Goal: Information Seeking & Learning: Learn about a topic

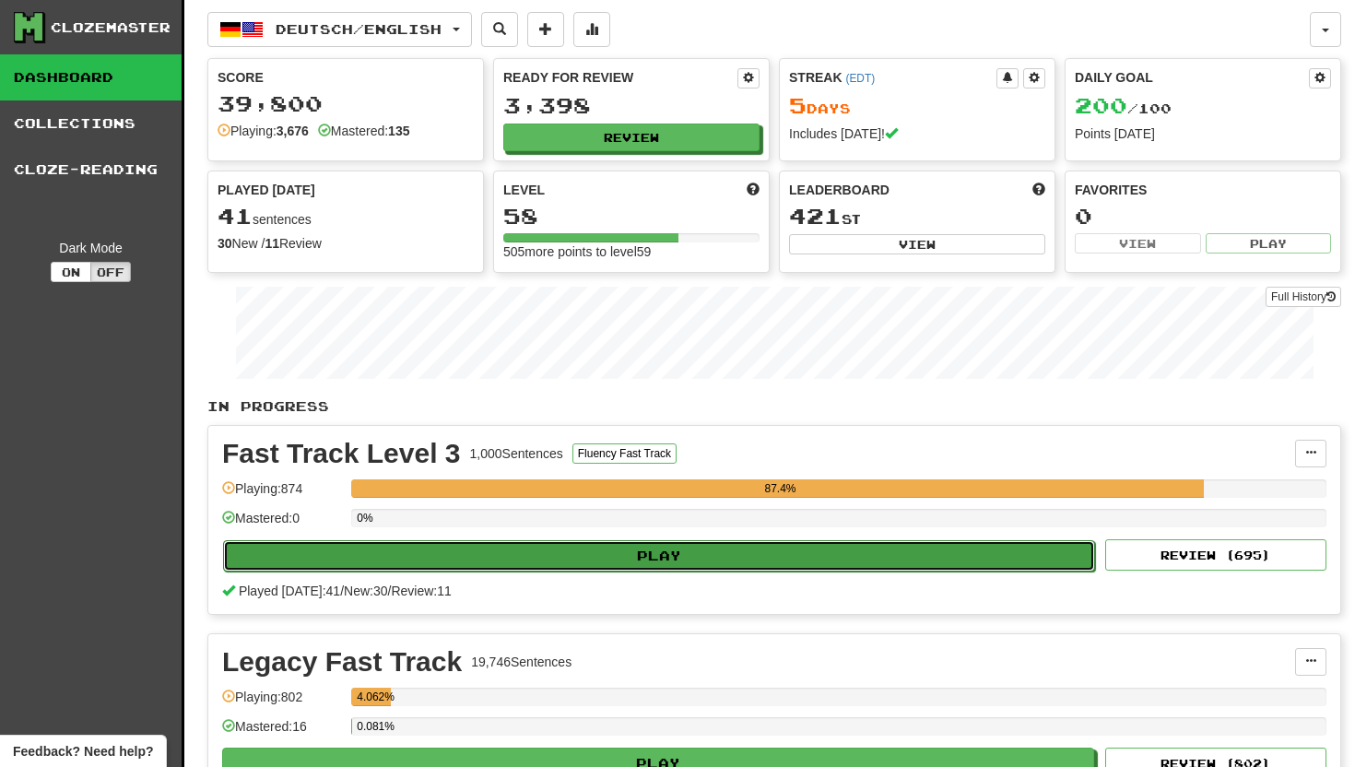
click at [420, 551] on button "Play" at bounding box center [659, 555] width 872 height 31
select select "**"
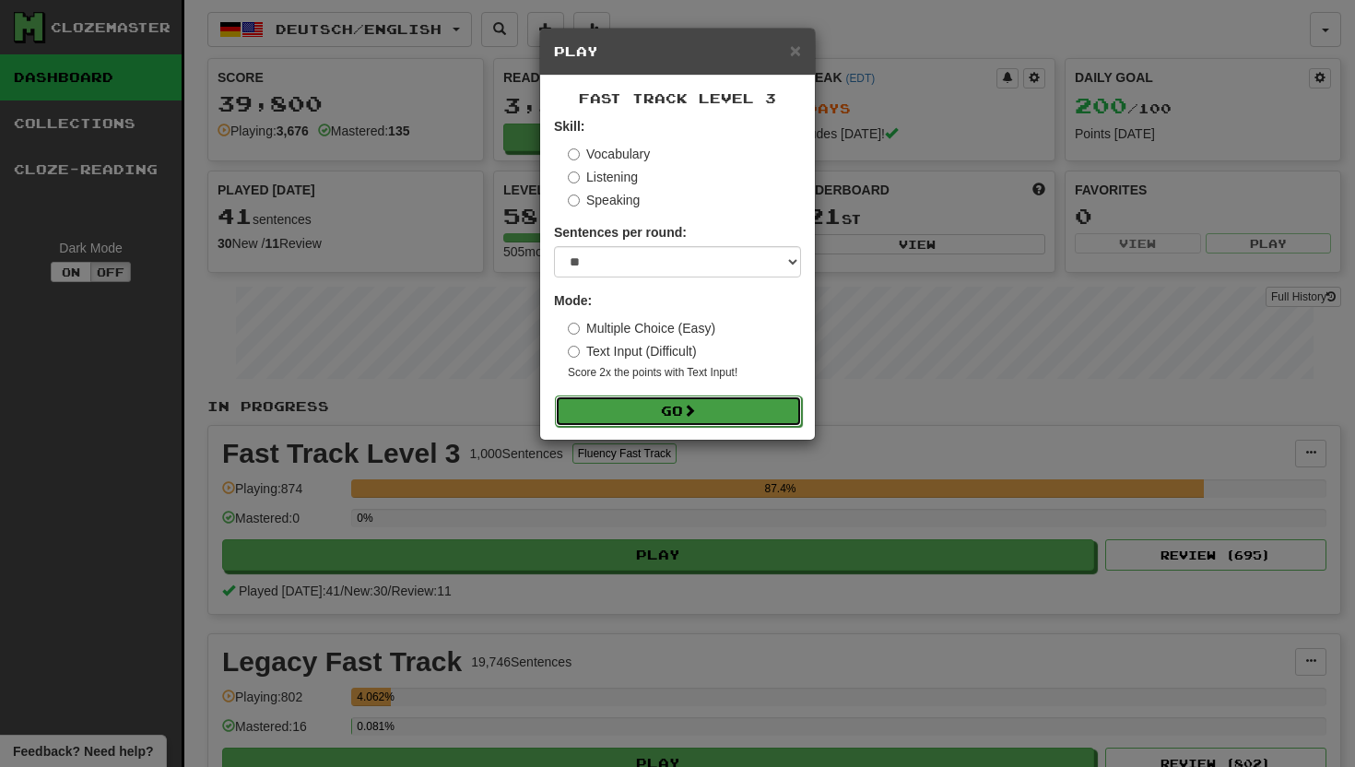
click at [591, 397] on button "Go" at bounding box center [678, 410] width 247 height 31
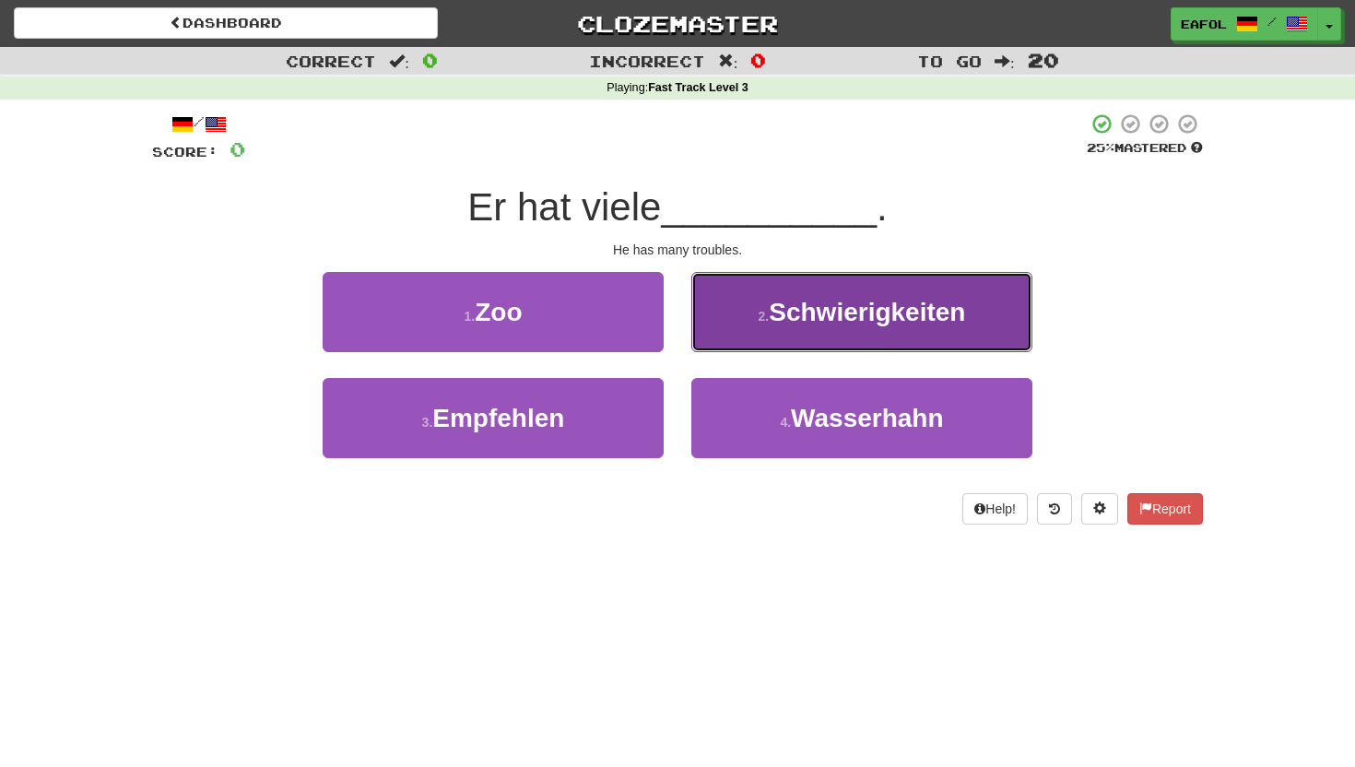
click at [791, 314] on span "Schwierigkeiten" at bounding box center [867, 312] width 196 height 29
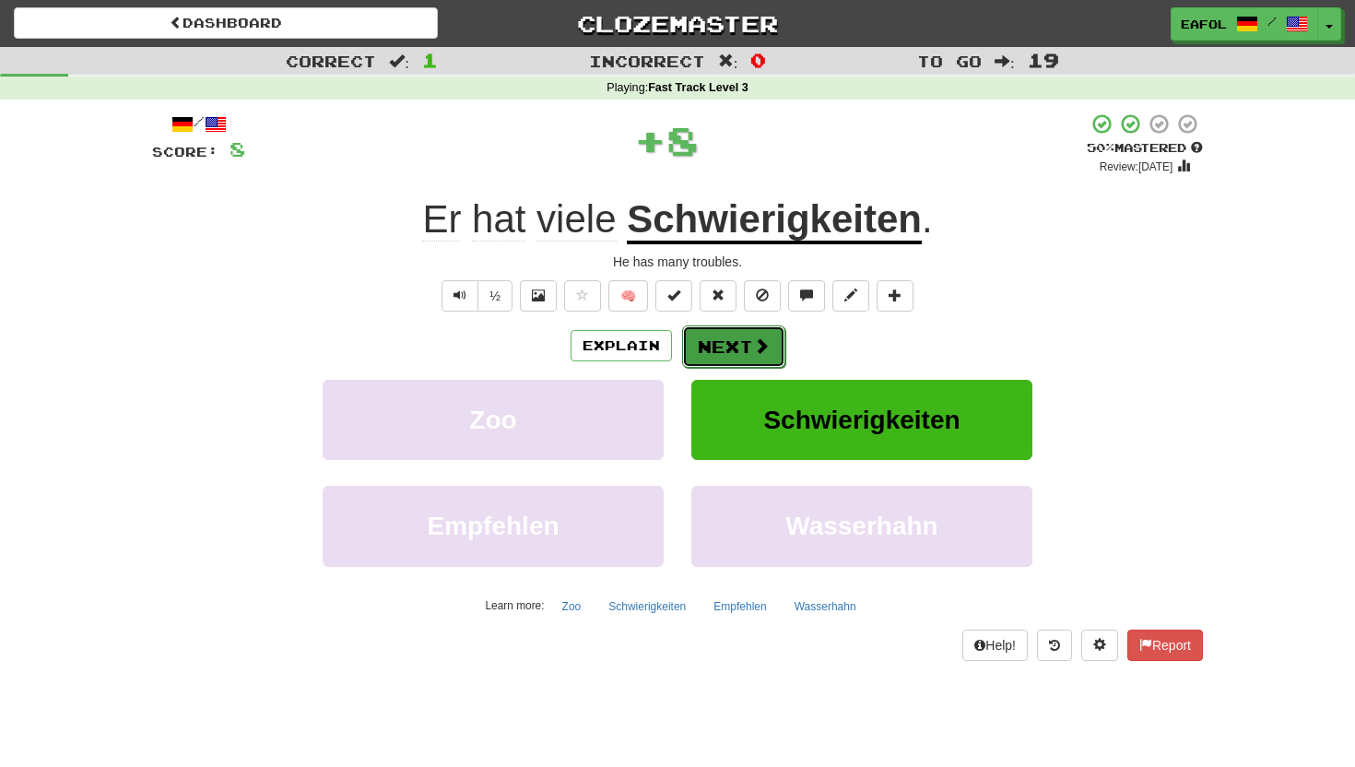
click at [720, 341] on button "Next" at bounding box center [733, 346] width 103 height 42
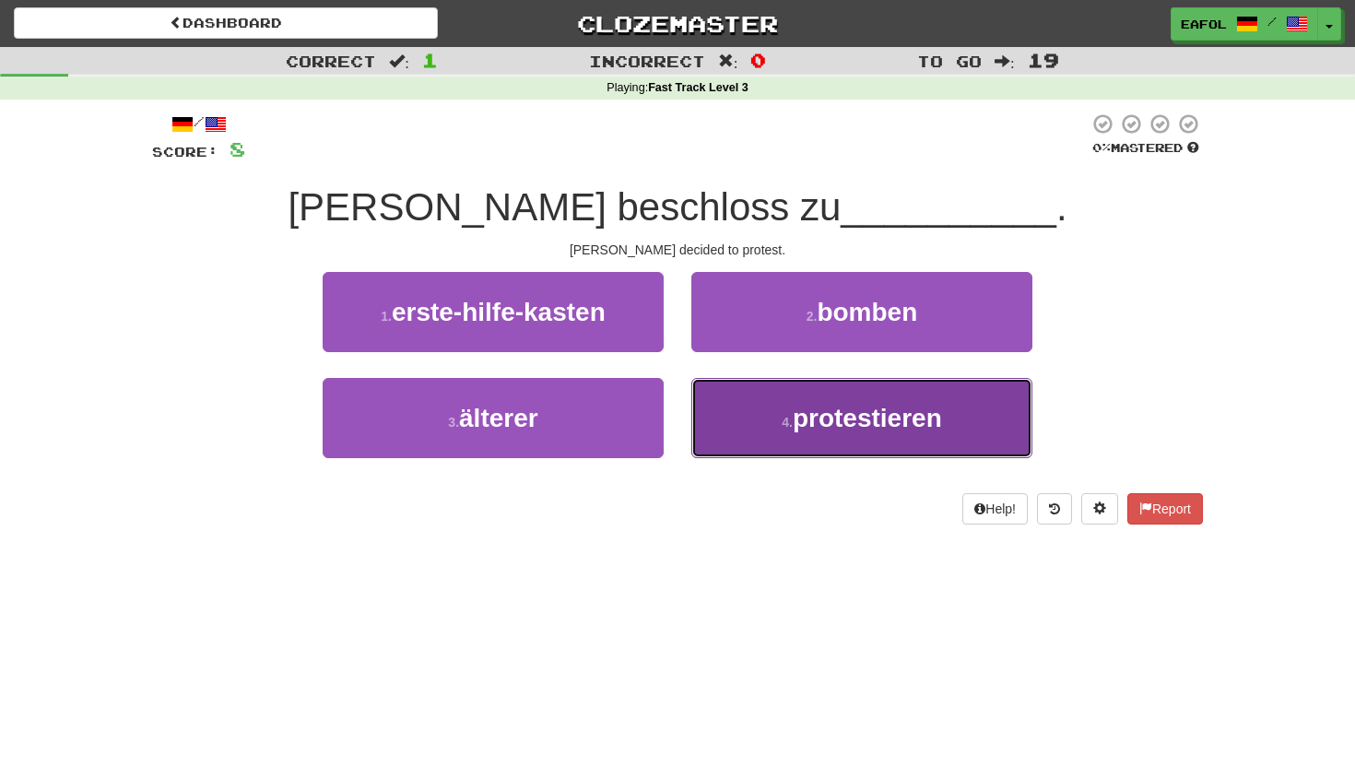
click at [797, 426] on span "protestieren" at bounding box center [867, 418] width 149 height 29
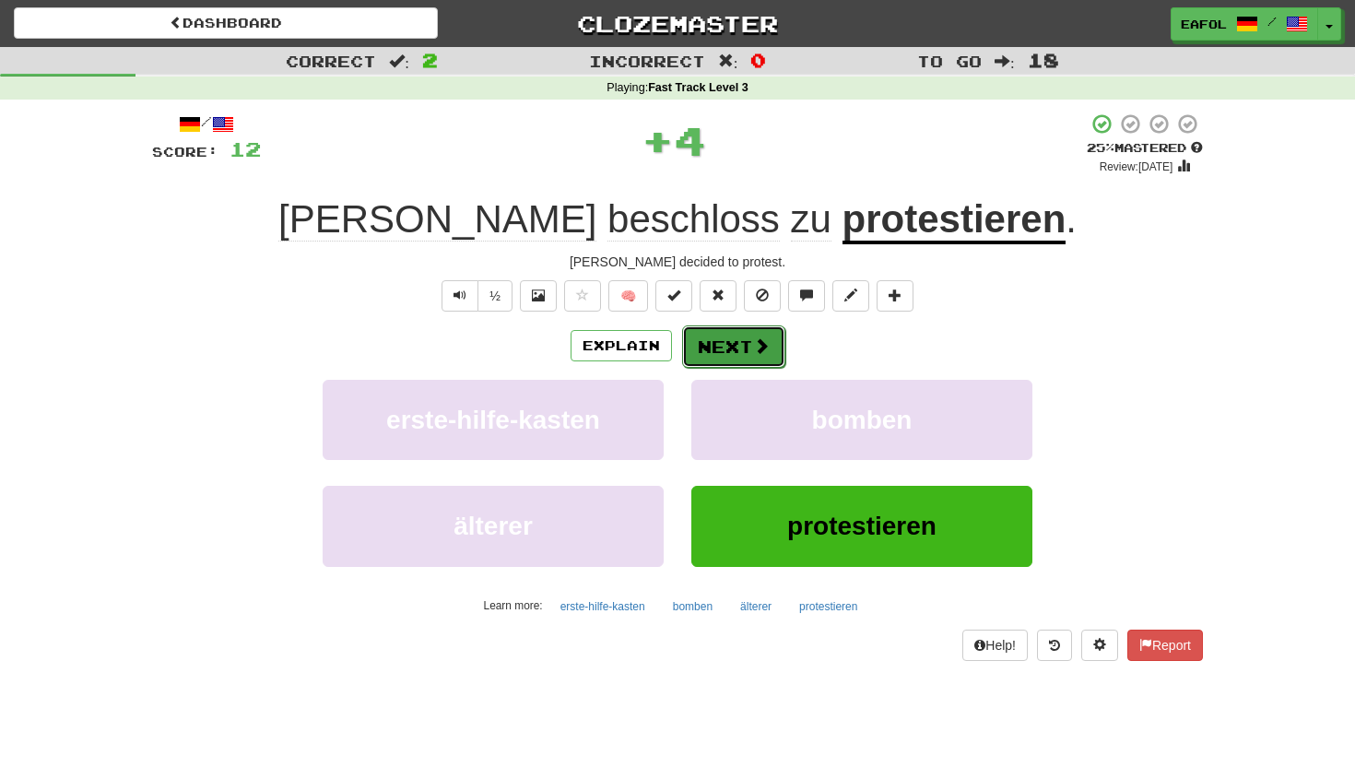
click at [753, 337] on span at bounding box center [761, 345] width 17 height 17
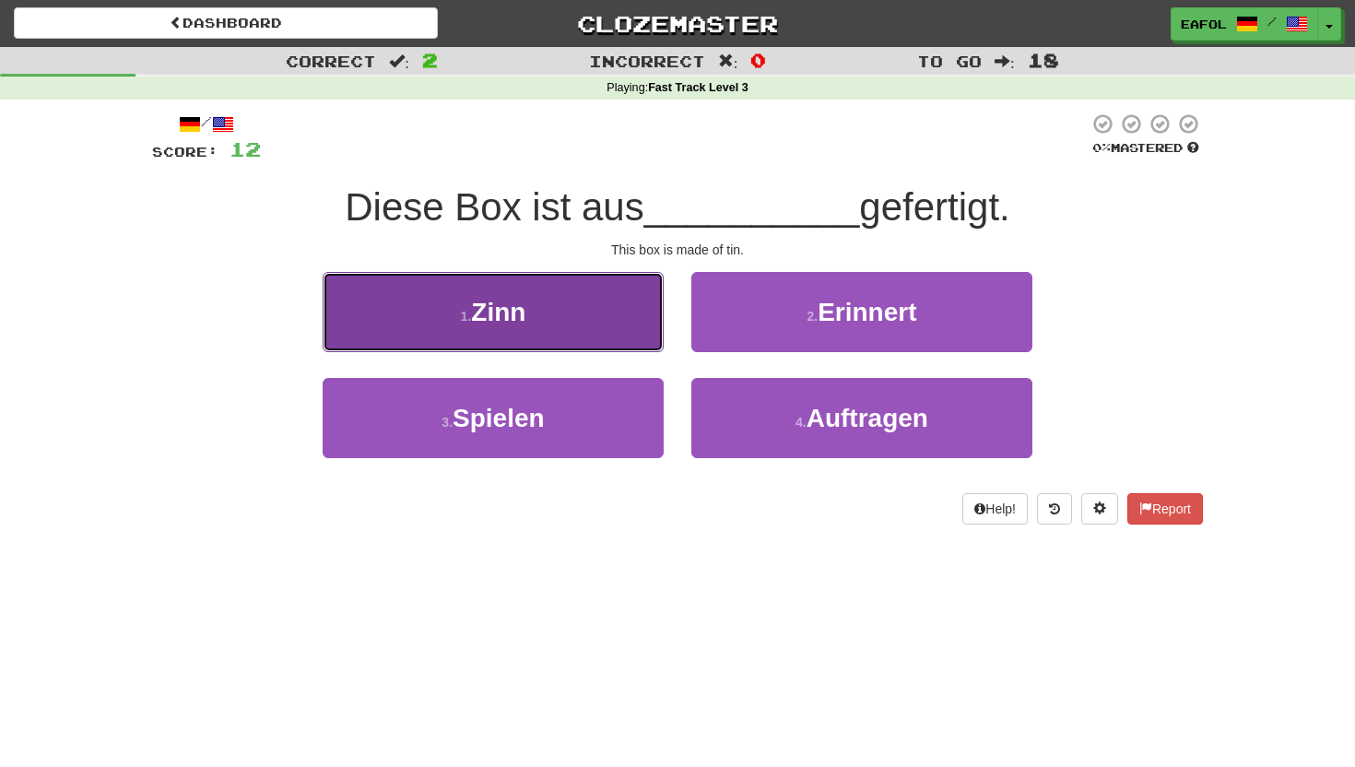
click at [589, 319] on button "1 . Zinn" at bounding box center [493, 312] width 341 height 80
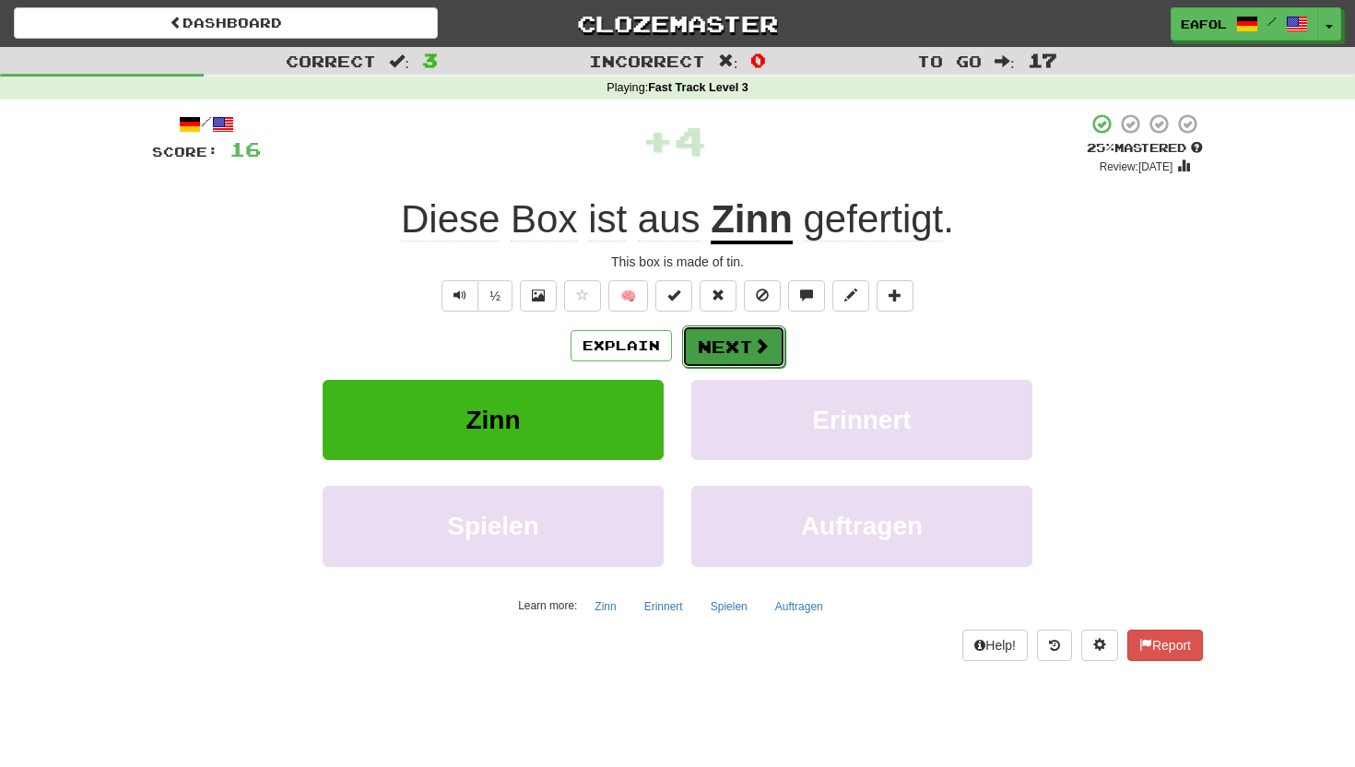
click at [711, 348] on button "Next" at bounding box center [733, 346] width 103 height 42
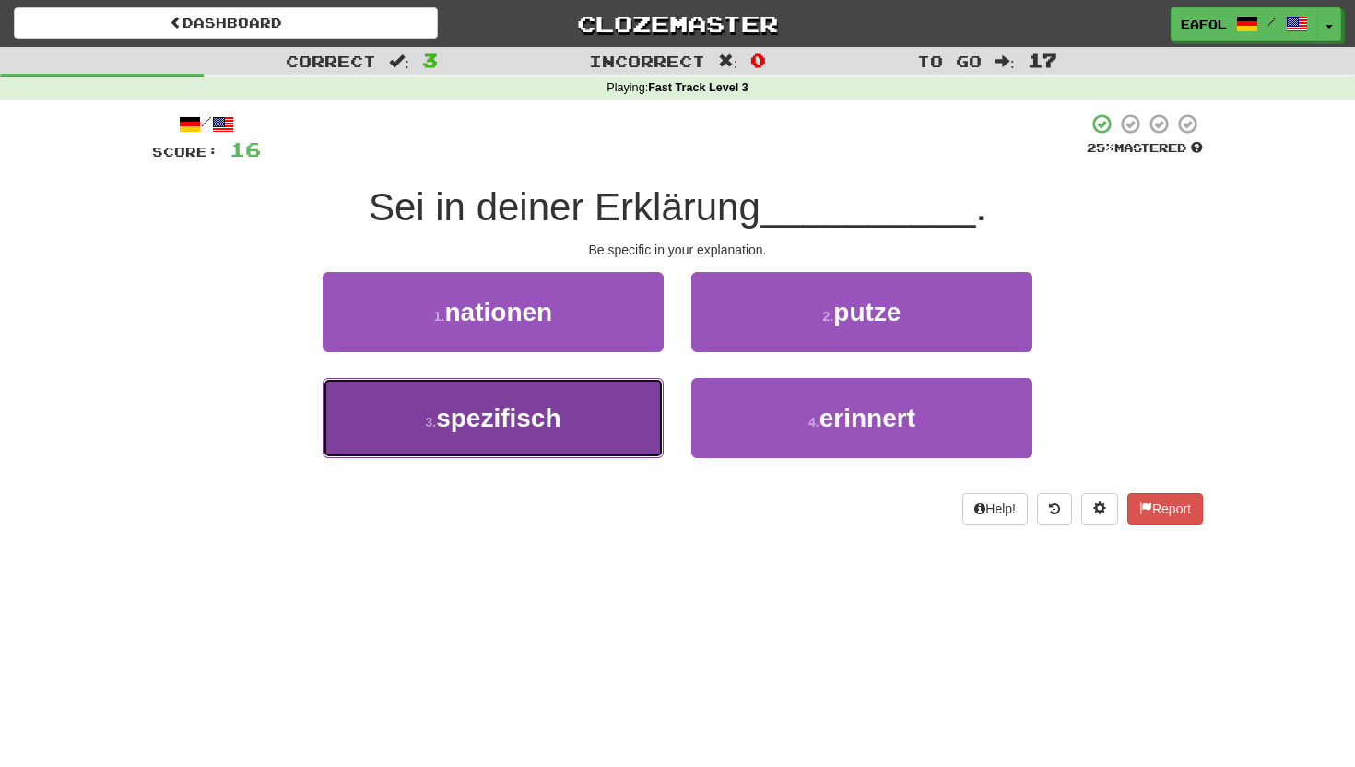
click at [532, 407] on span "spezifisch" at bounding box center [498, 418] width 124 height 29
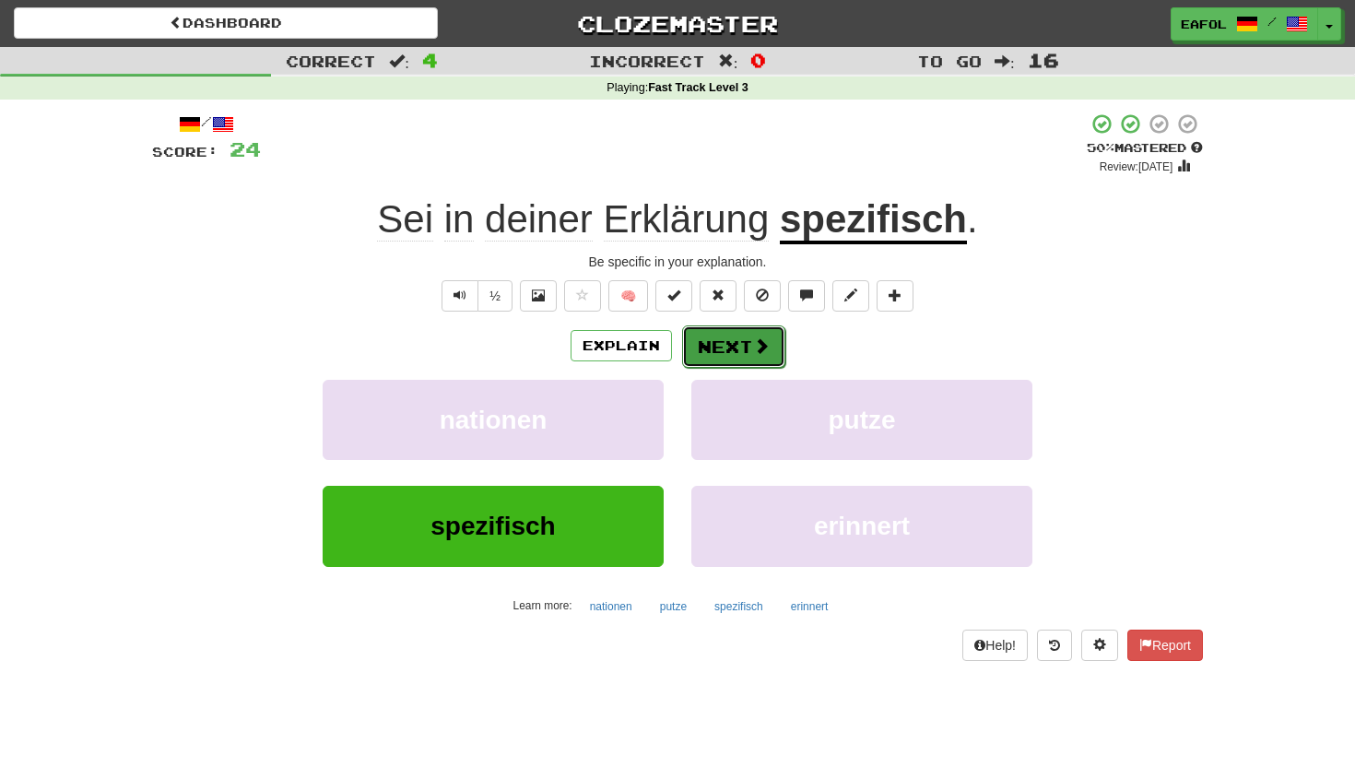
click at [728, 338] on button "Next" at bounding box center [733, 346] width 103 height 42
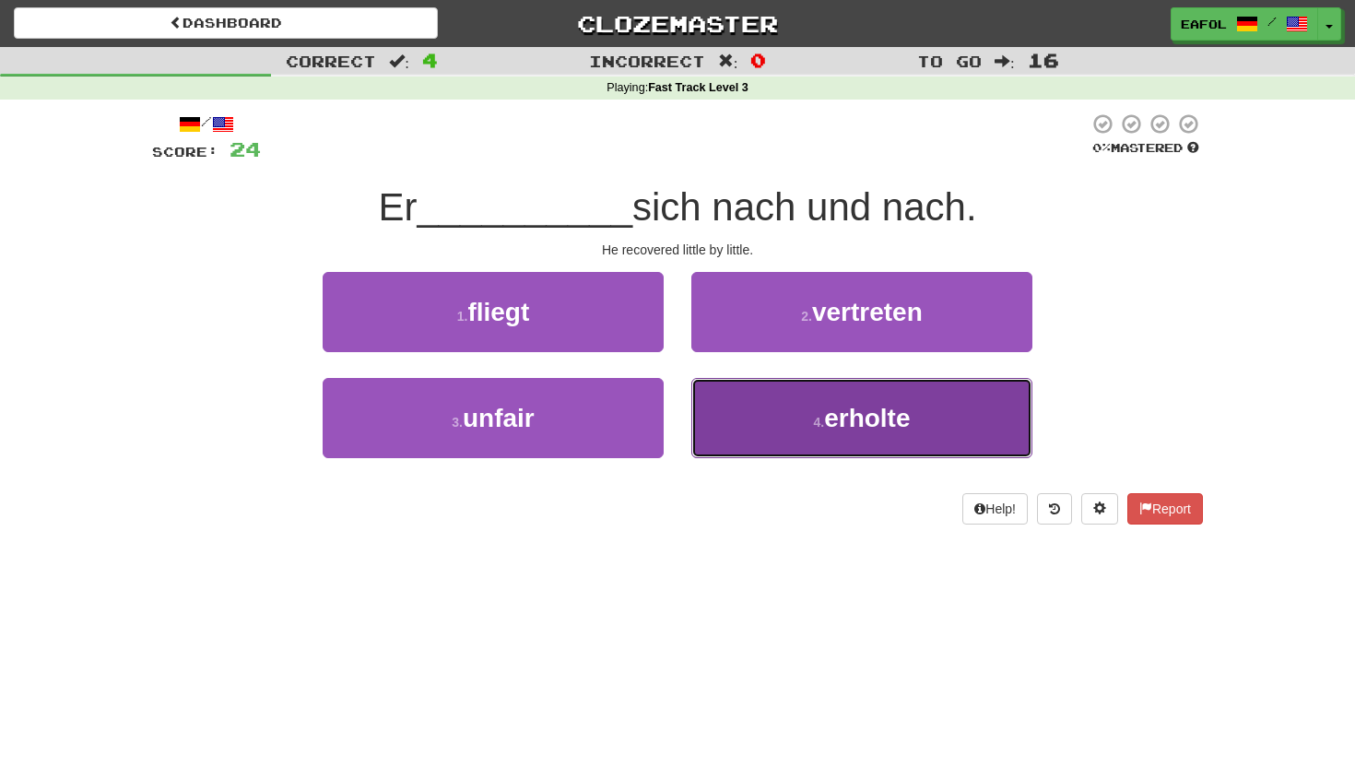
click at [752, 429] on button "4 . erholte" at bounding box center [861, 418] width 341 height 80
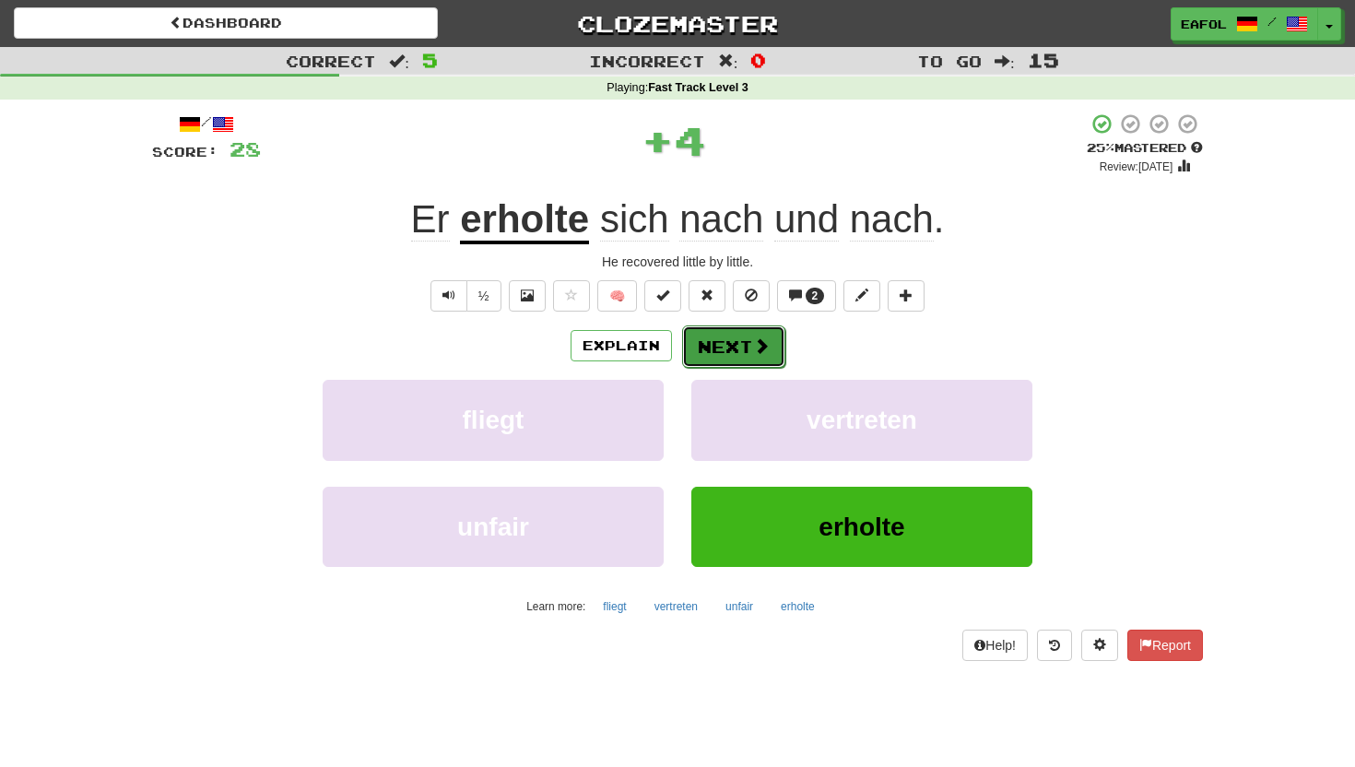
click at [704, 345] on button "Next" at bounding box center [733, 346] width 103 height 42
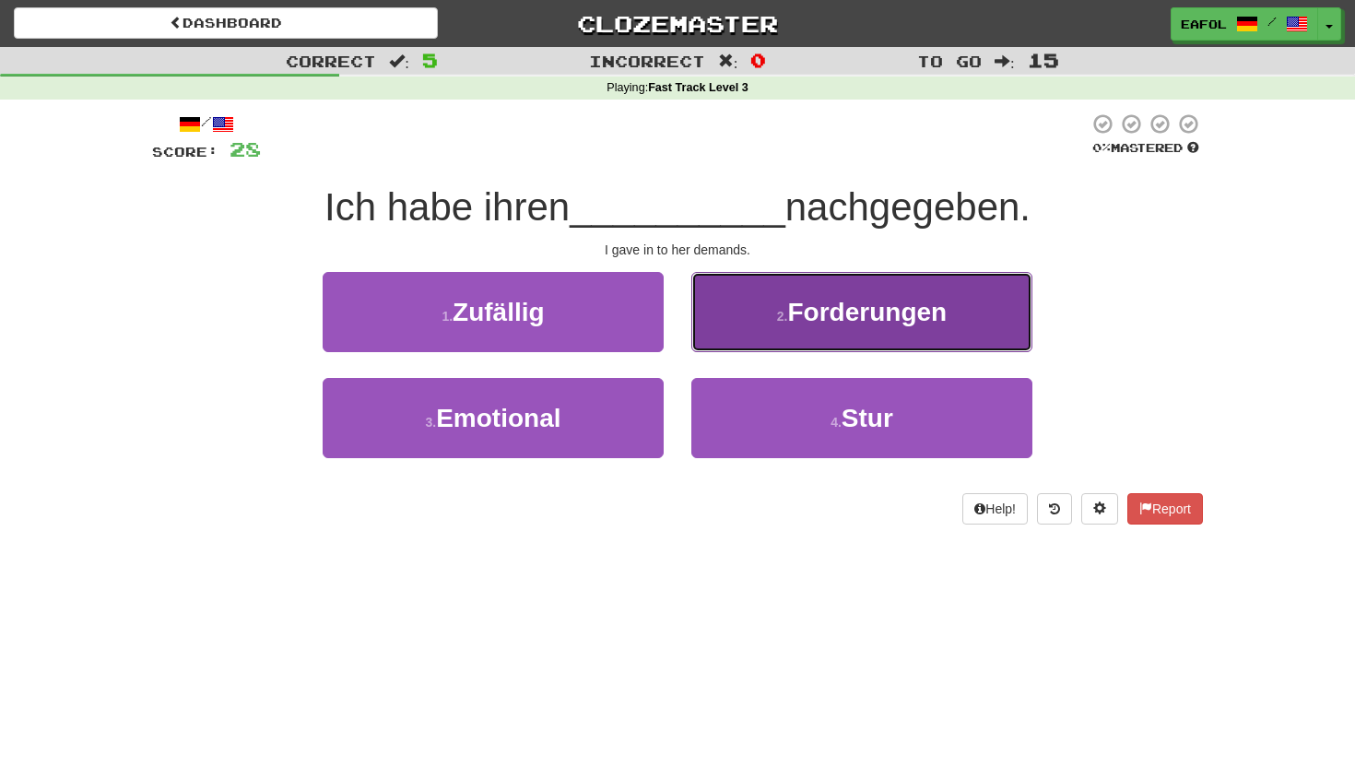
click at [769, 311] on button "2 . Forderungen" at bounding box center [861, 312] width 341 height 80
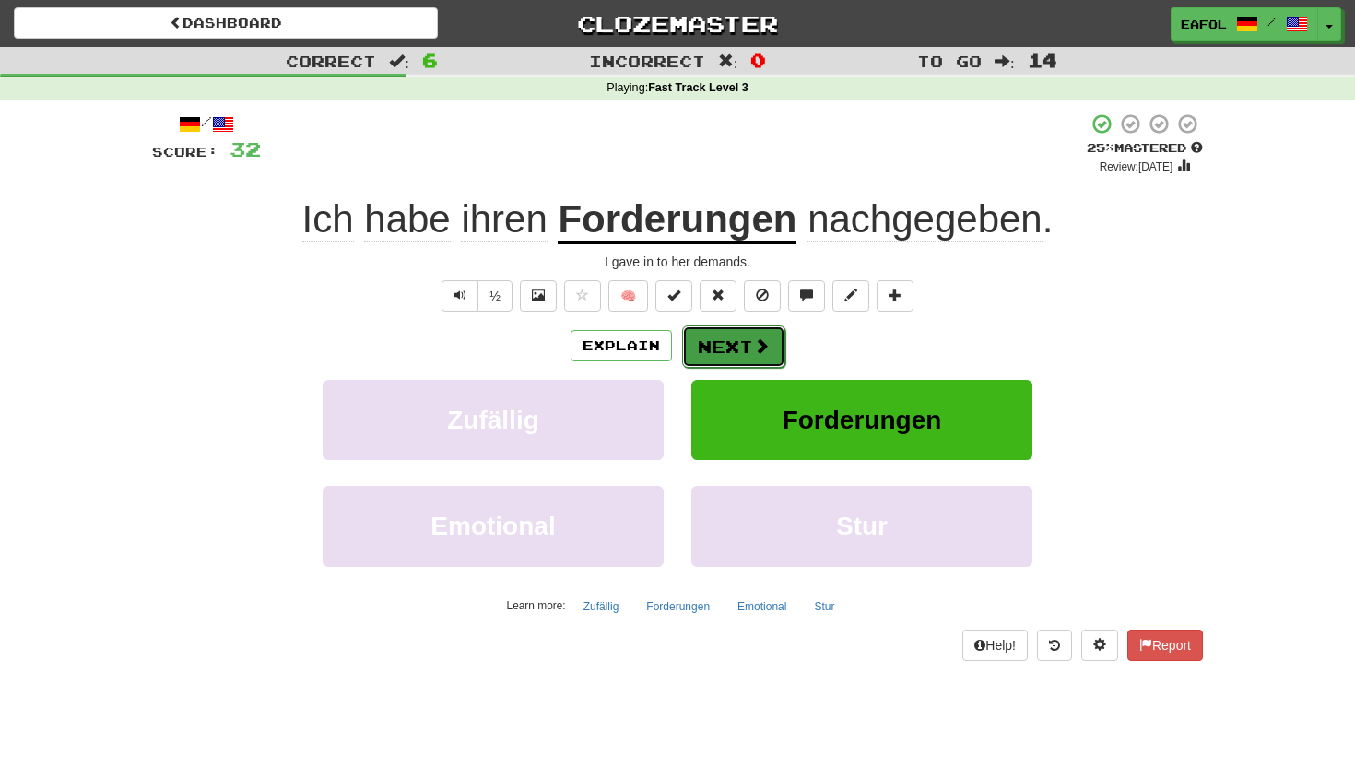
click at [759, 339] on span at bounding box center [761, 345] width 17 height 17
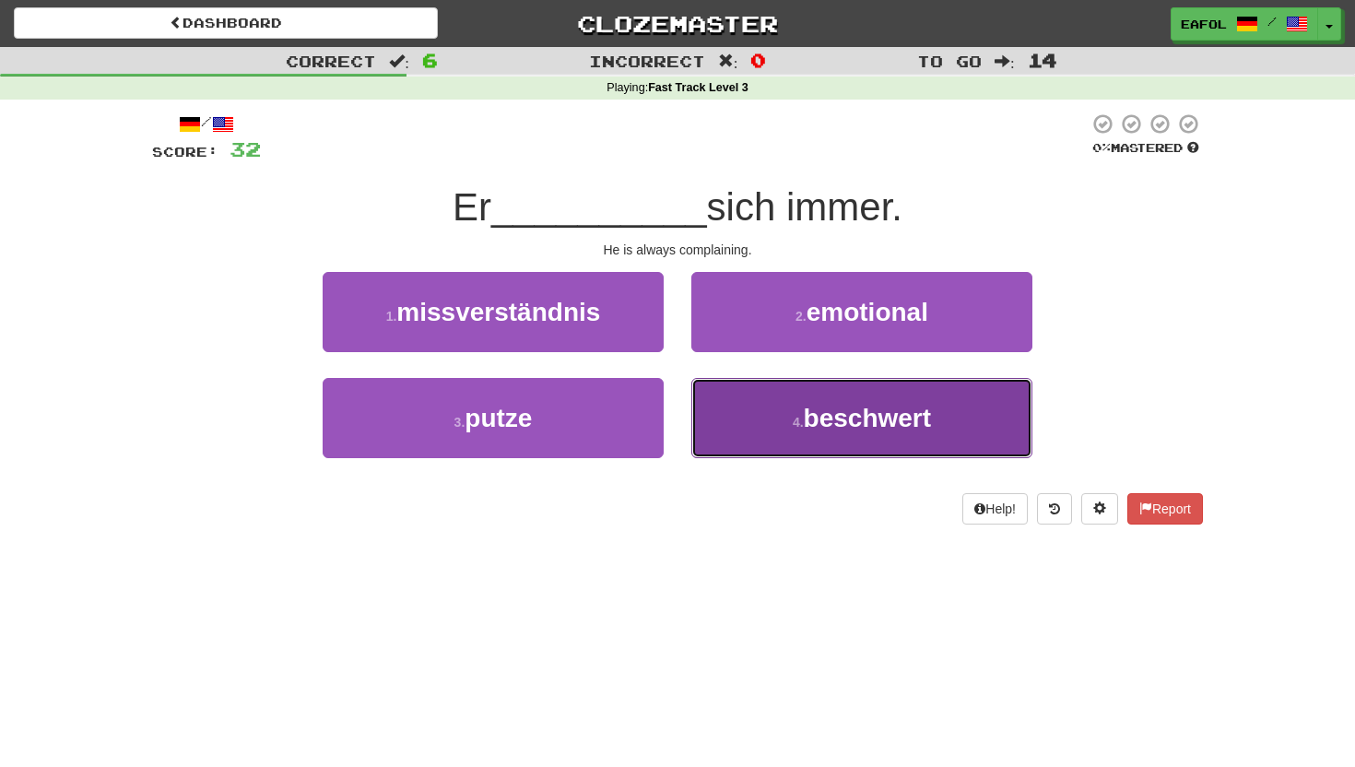
click at [800, 410] on button "4 . beschwert" at bounding box center [861, 418] width 341 height 80
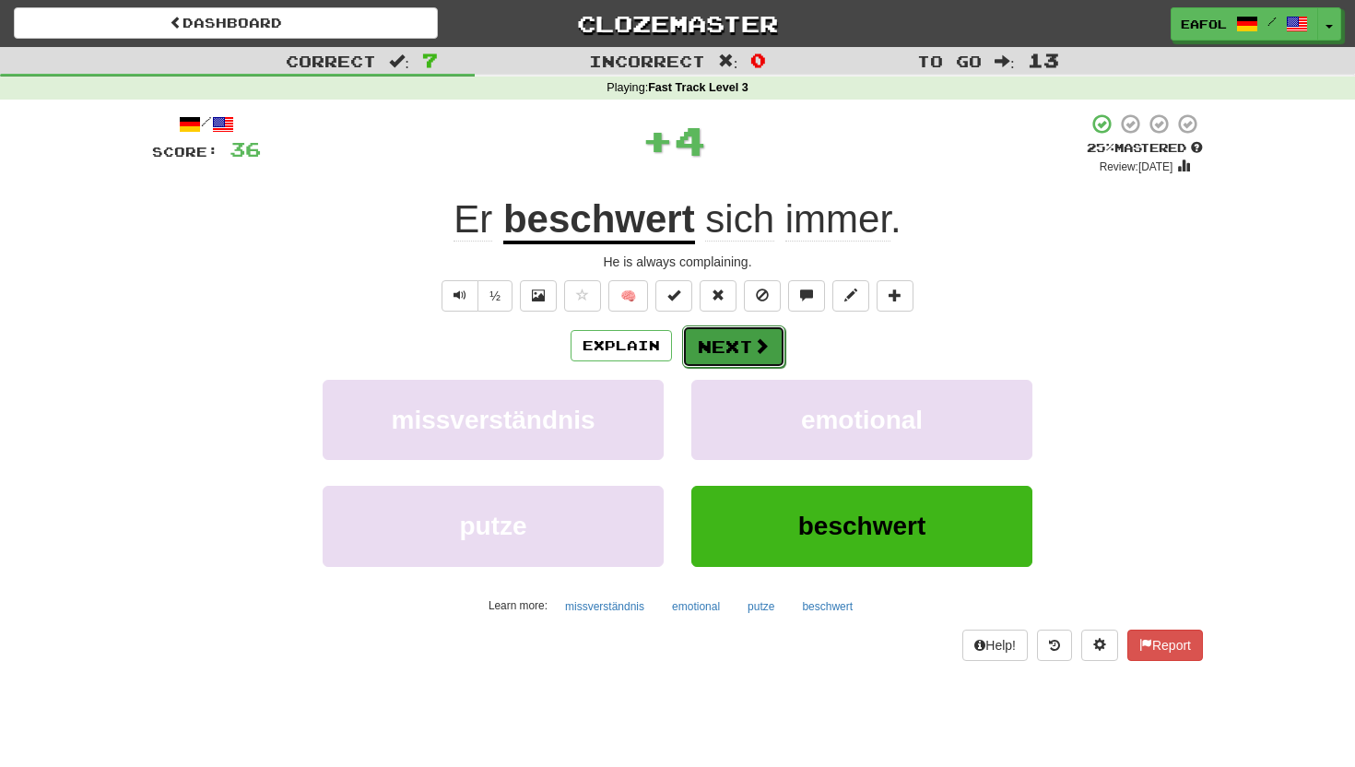
click at [742, 338] on button "Next" at bounding box center [733, 346] width 103 height 42
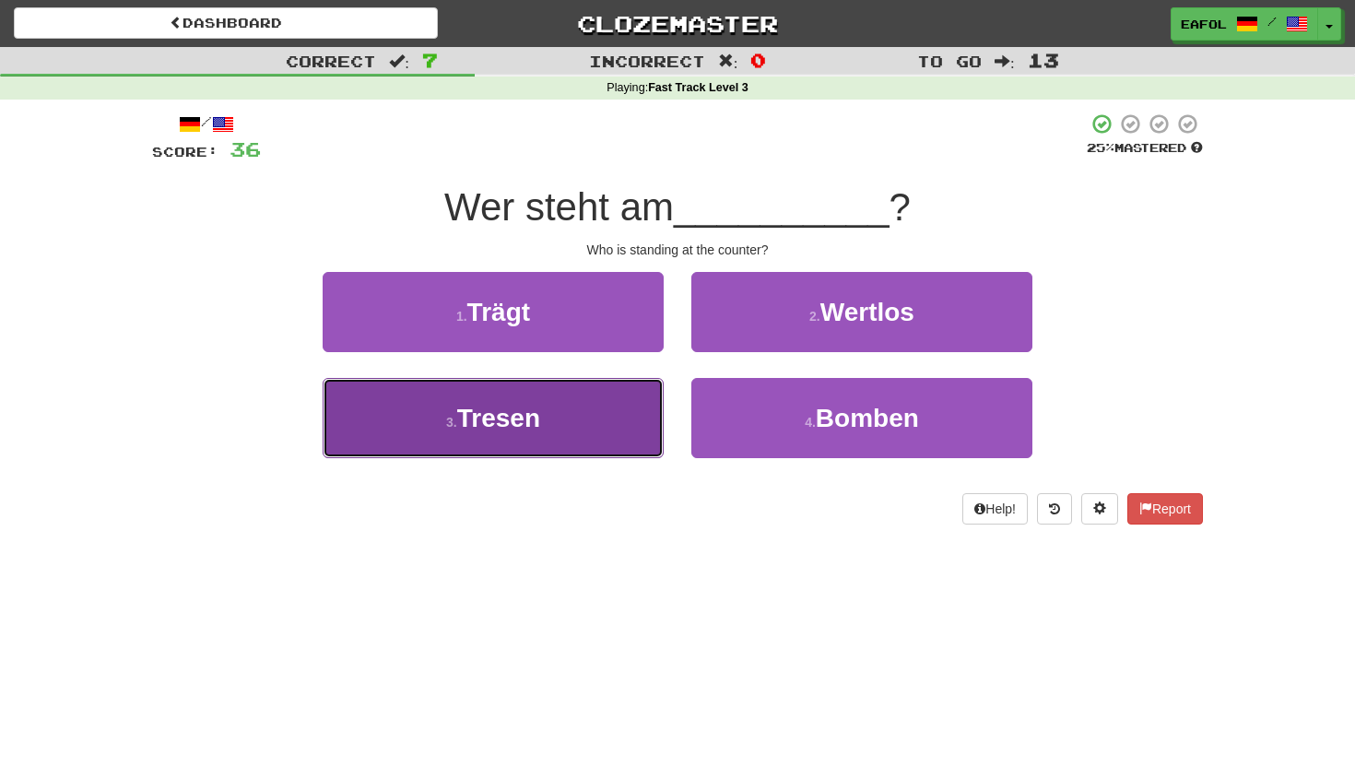
click at [560, 418] on button "3 . Tresen" at bounding box center [493, 418] width 341 height 80
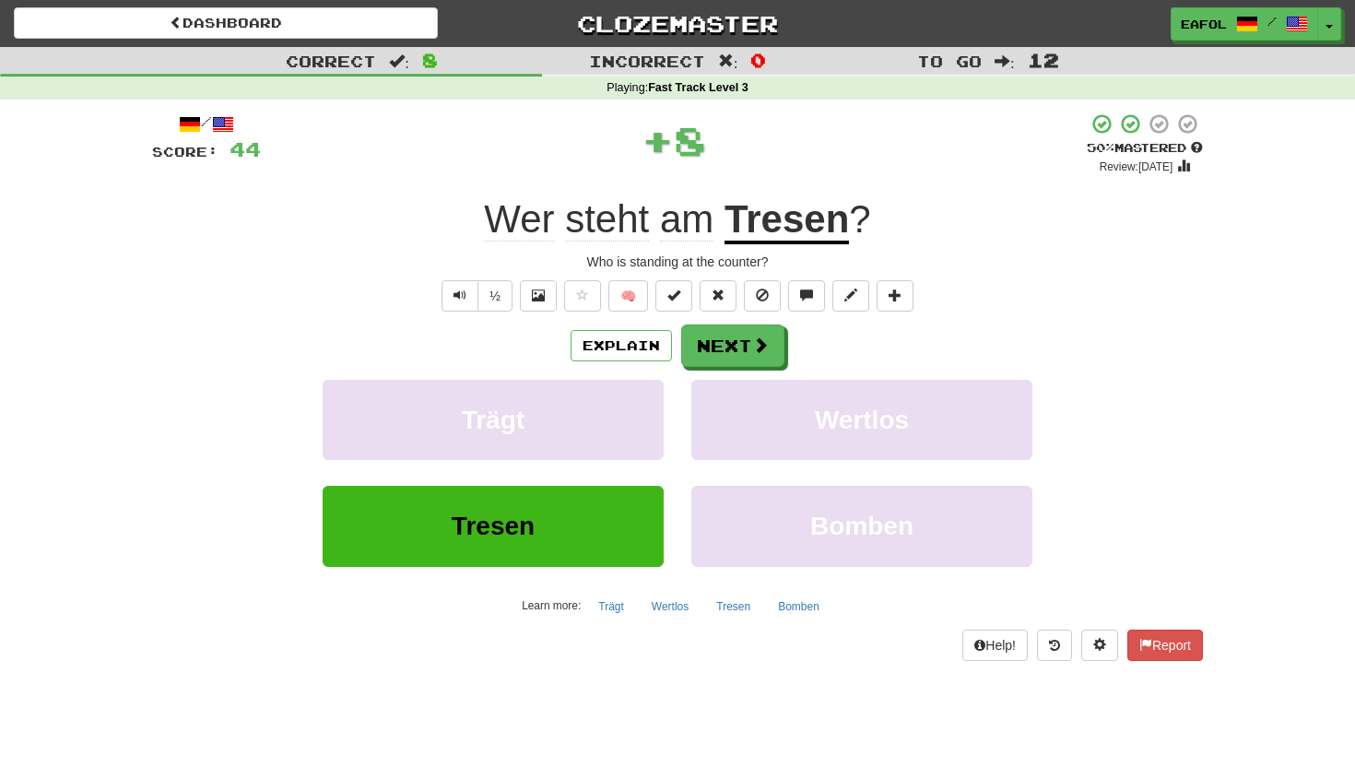
click at [762, 230] on u "Tresen" at bounding box center [787, 220] width 124 height 47
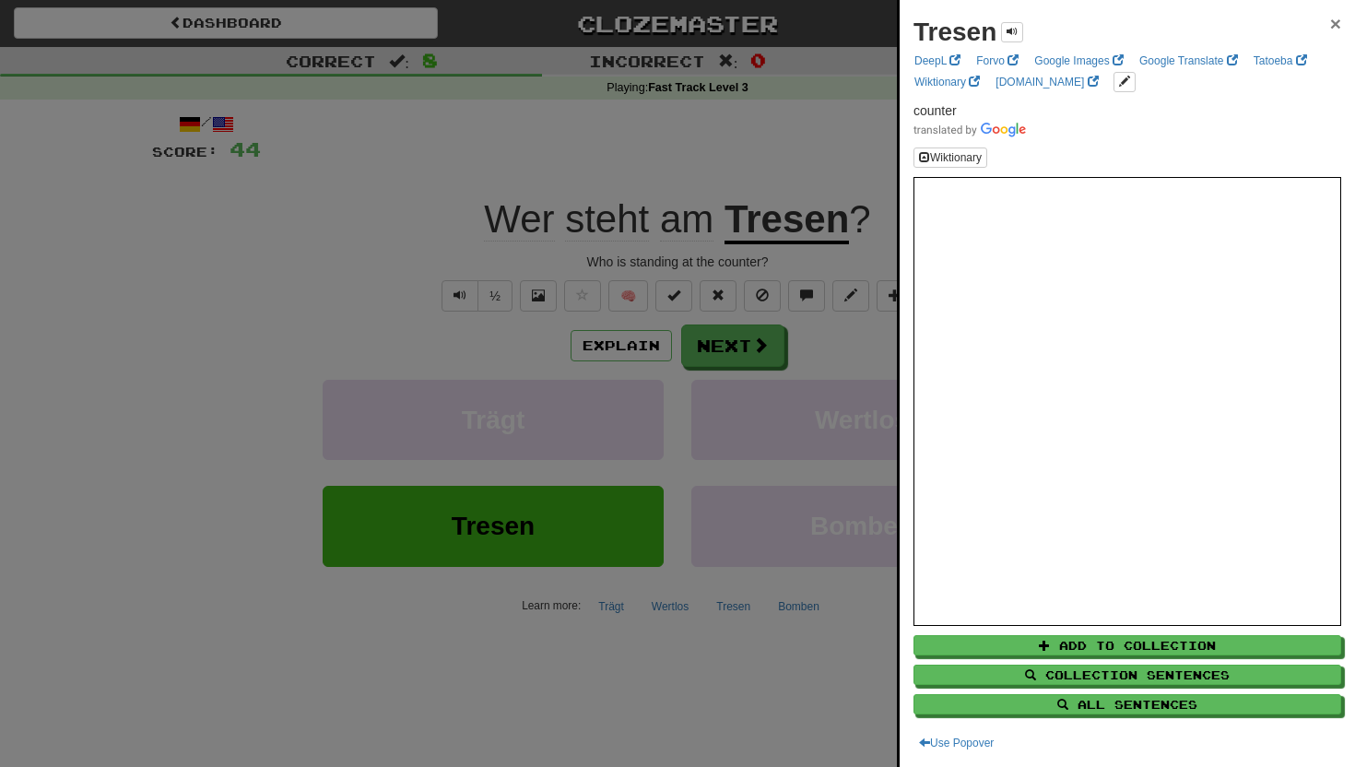
click at [1332, 19] on span "×" at bounding box center [1335, 23] width 11 height 21
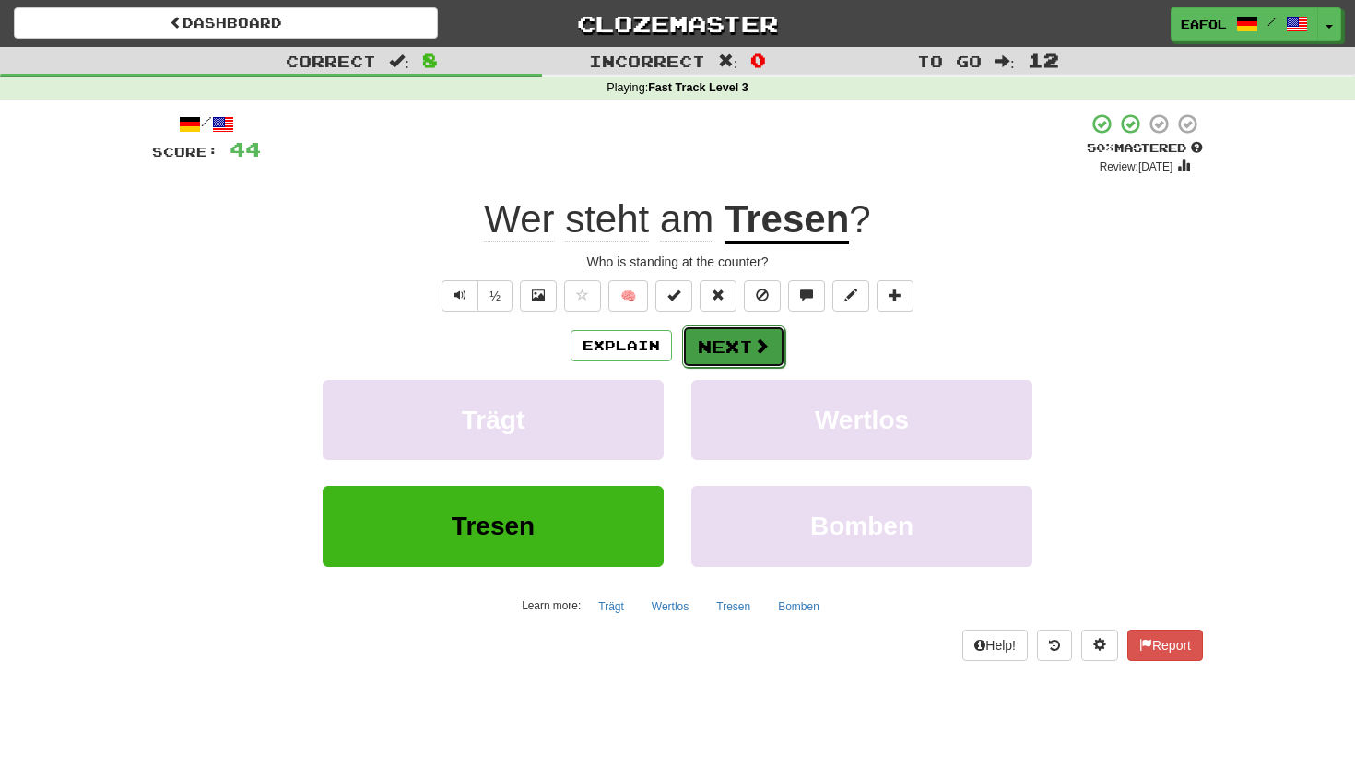
click at [716, 350] on button "Next" at bounding box center [733, 346] width 103 height 42
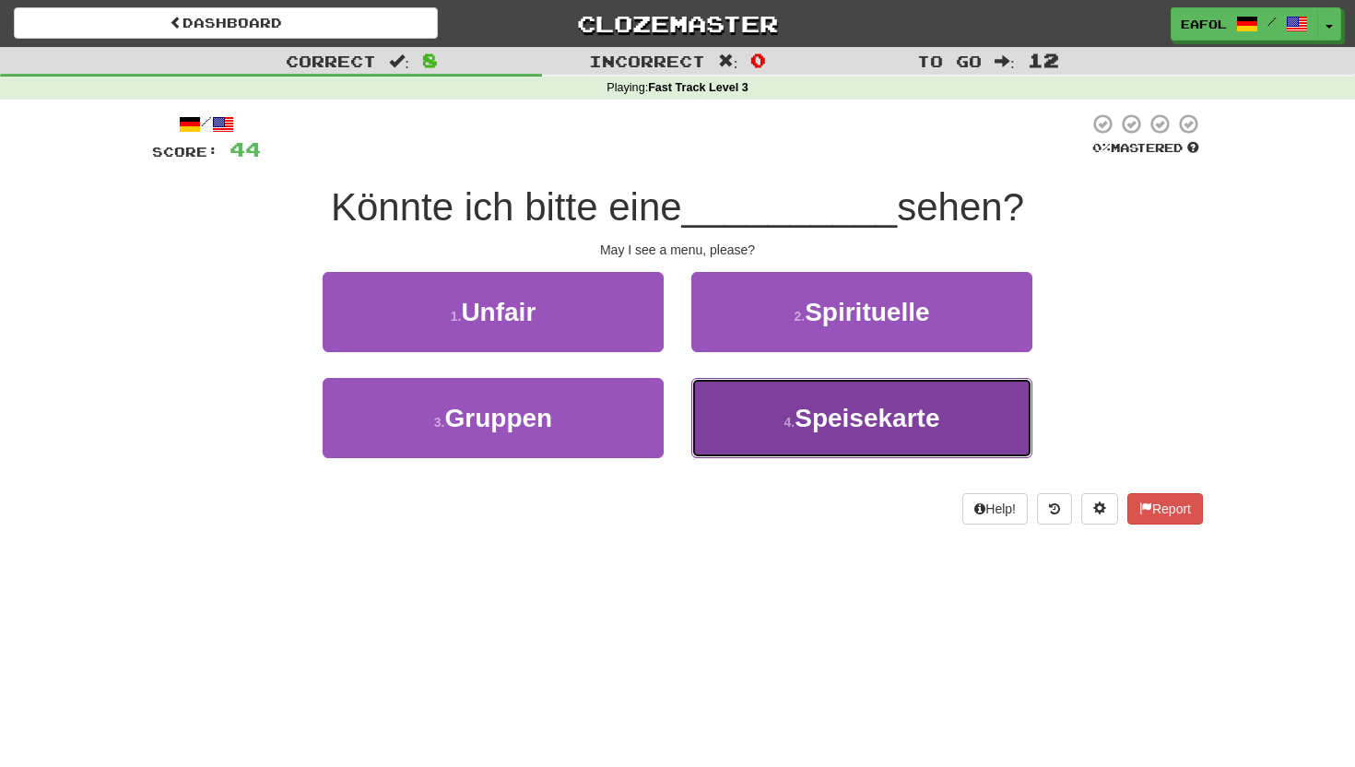
click at [784, 416] on small "4 ." at bounding box center [789, 422] width 11 height 15
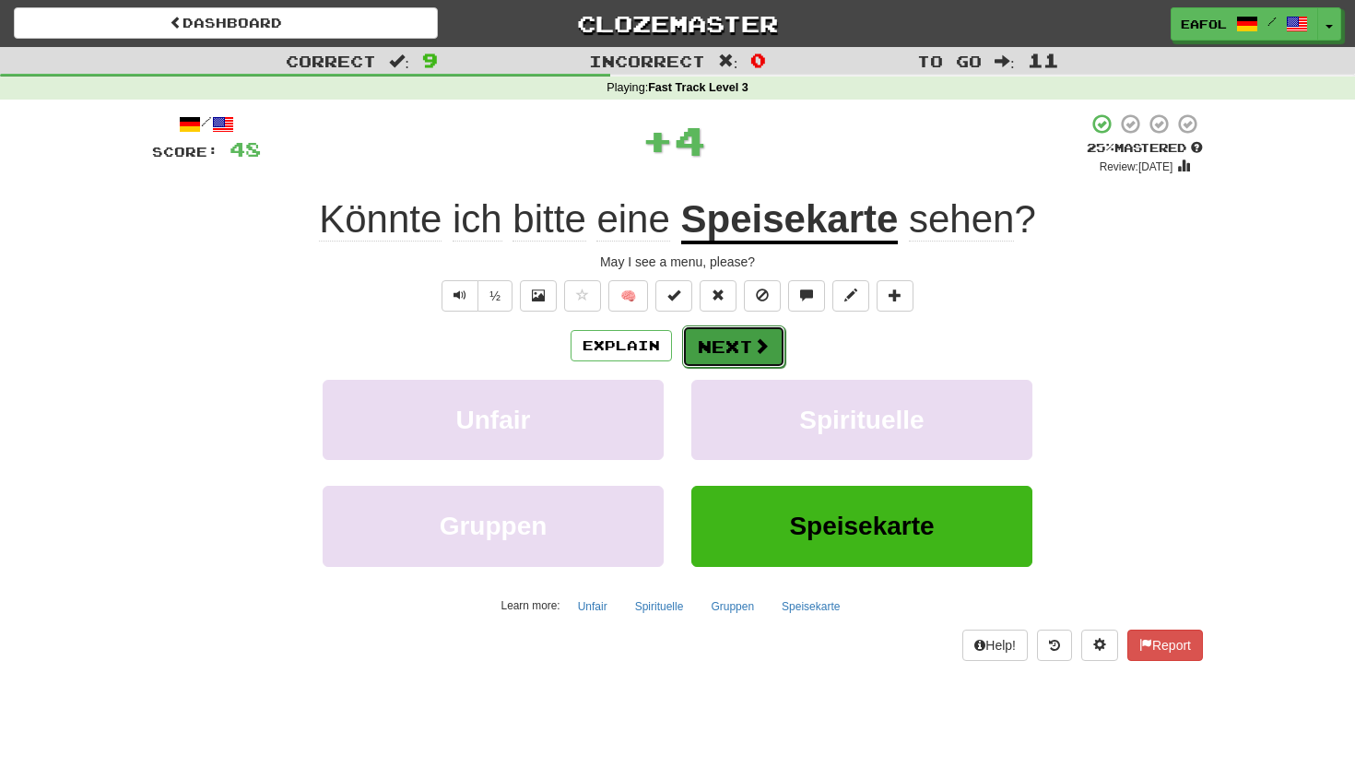
click at [753, 340] on span at bounding box center [761, 345] width 17 height 17
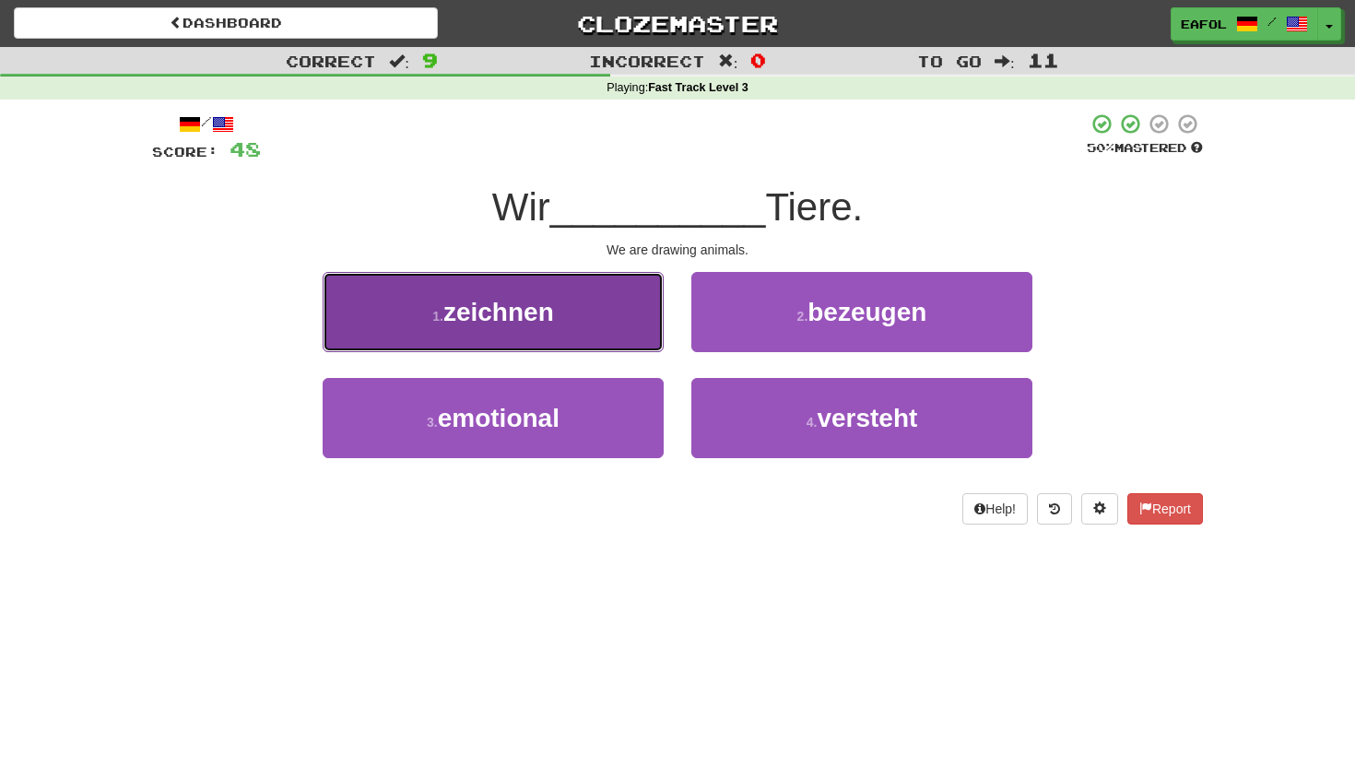
click at [615, 329] on button "1 . zeichnen" at bounding box center [493, 312] width 341 height 80
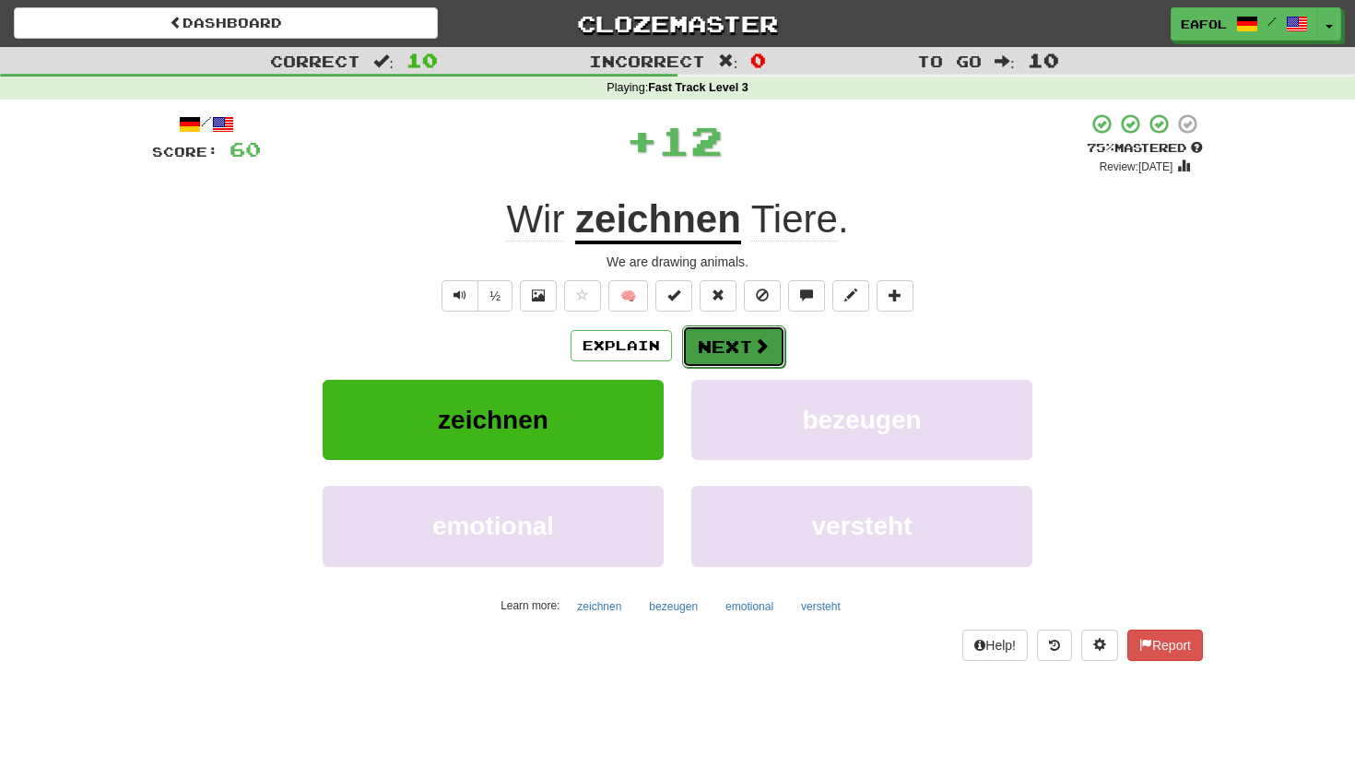
click at [730, 354] on button "Next" at bounding box center [733, 346] width 103 height 42
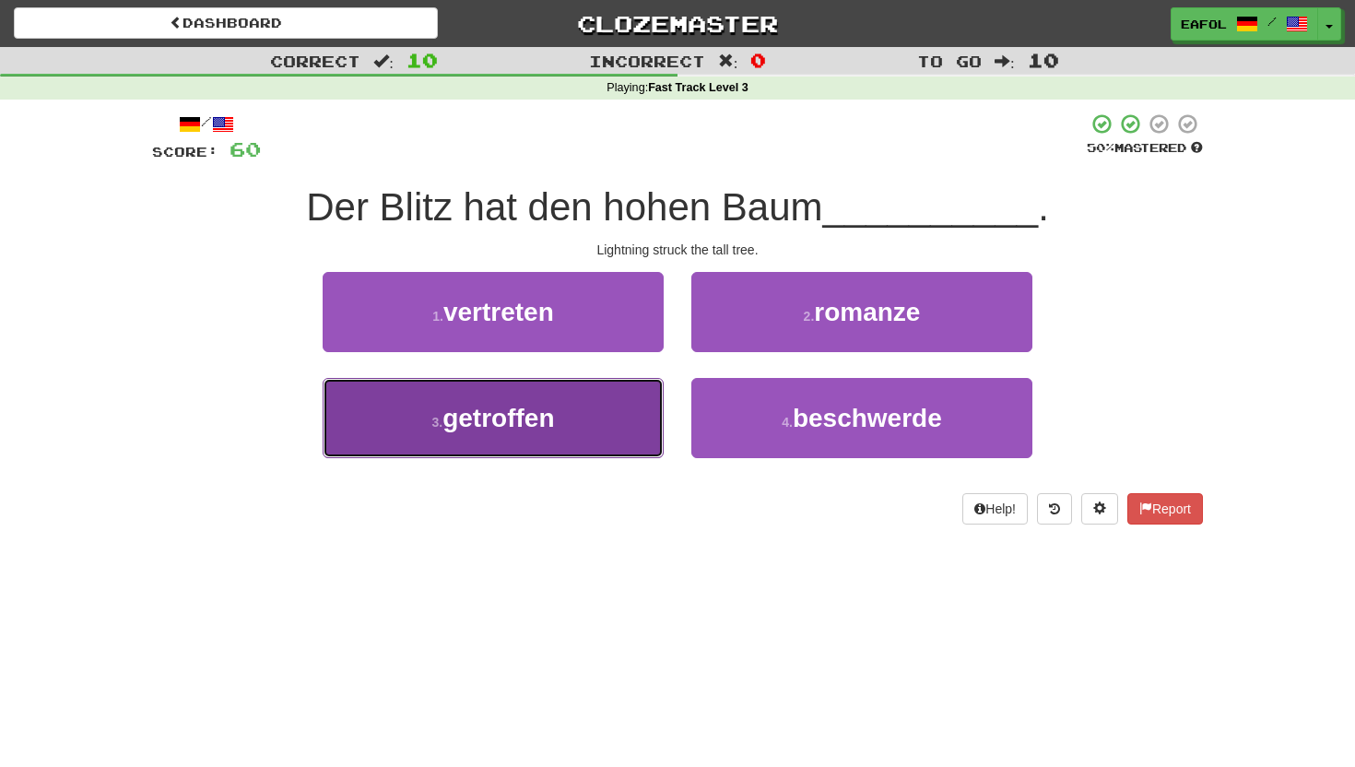
click at [572, 419] on button "3 . getroffen" at bounding box center [493, 418] width 341 height 80
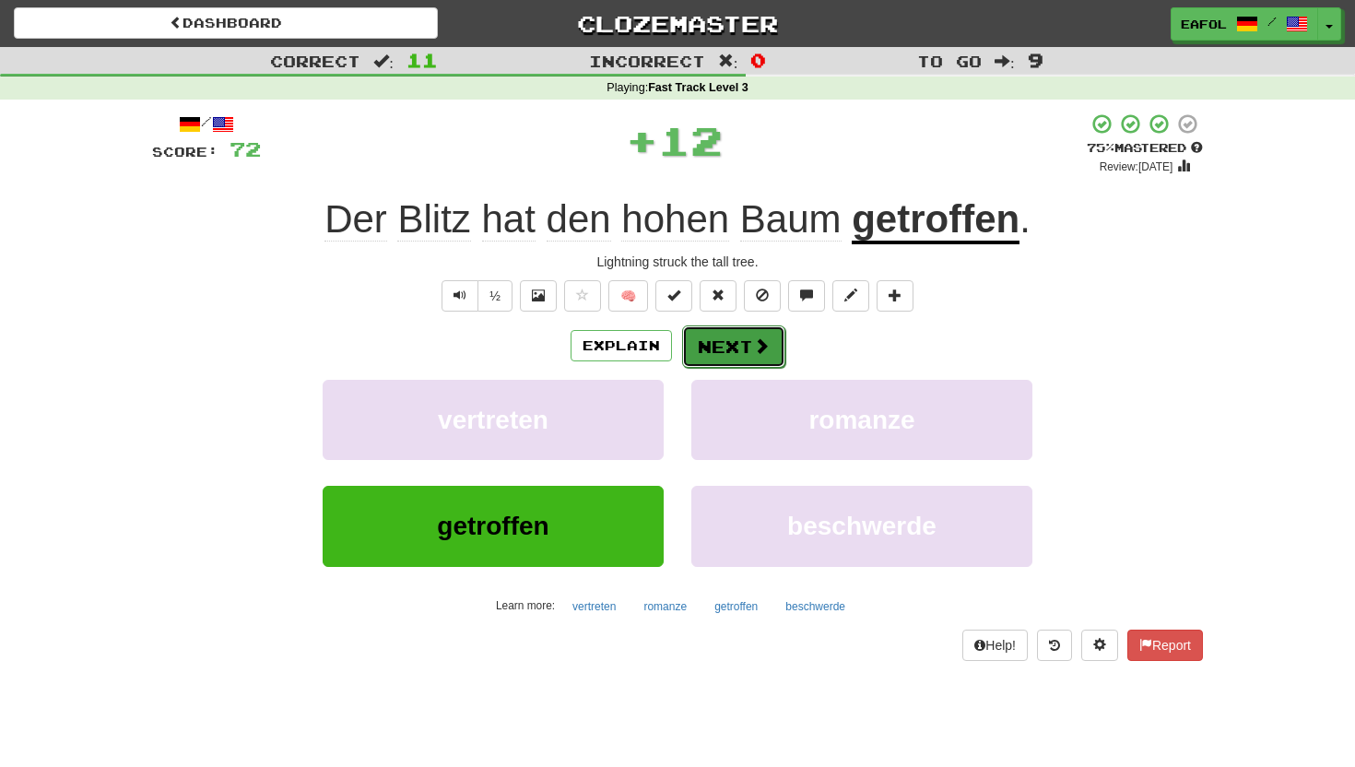
click at [707, 340] on button "Next" at bounding box center [733, 346] width 103 height 42
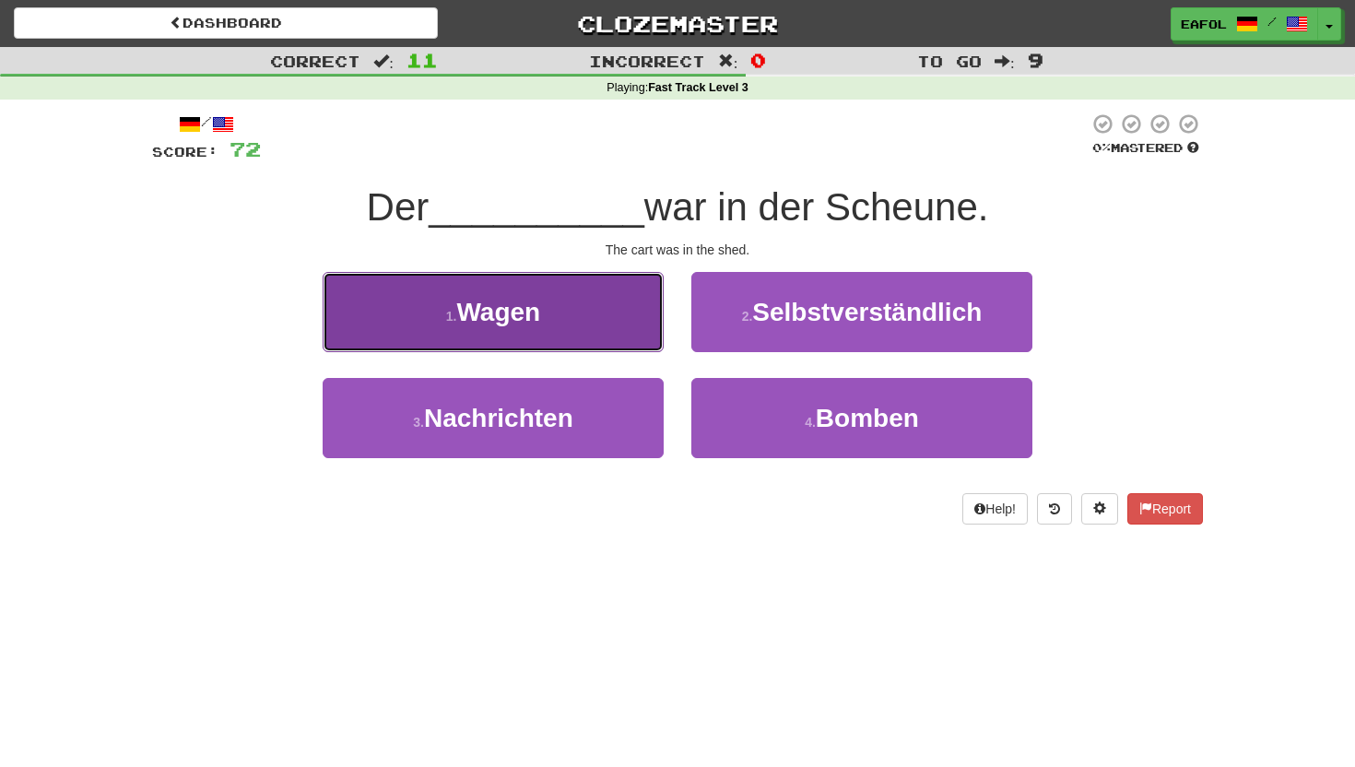
click at [572, 323] on button "1 . Wagen" at bounding box center [493, 312] width 341 height 80
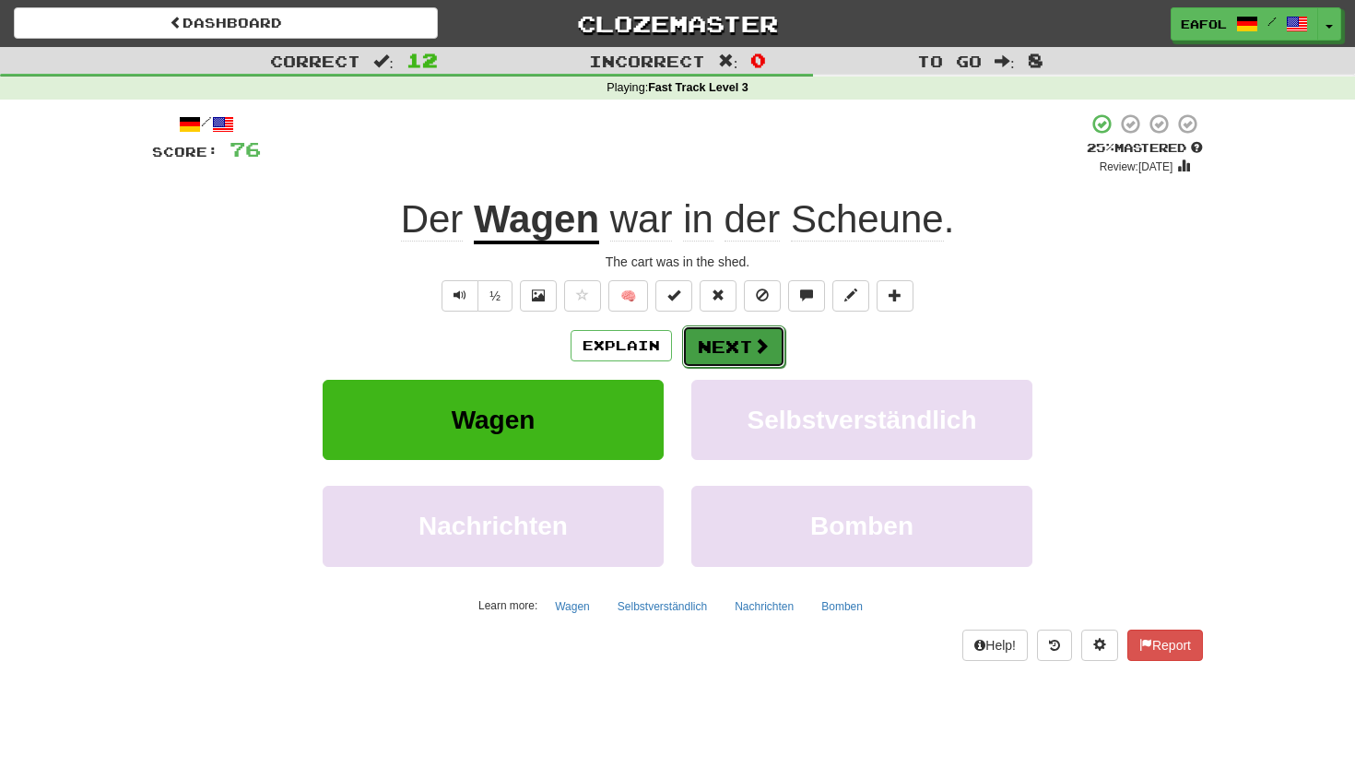
click at [715, 353] on button "Next" at bounding box center [733, 346] width 103 height 42
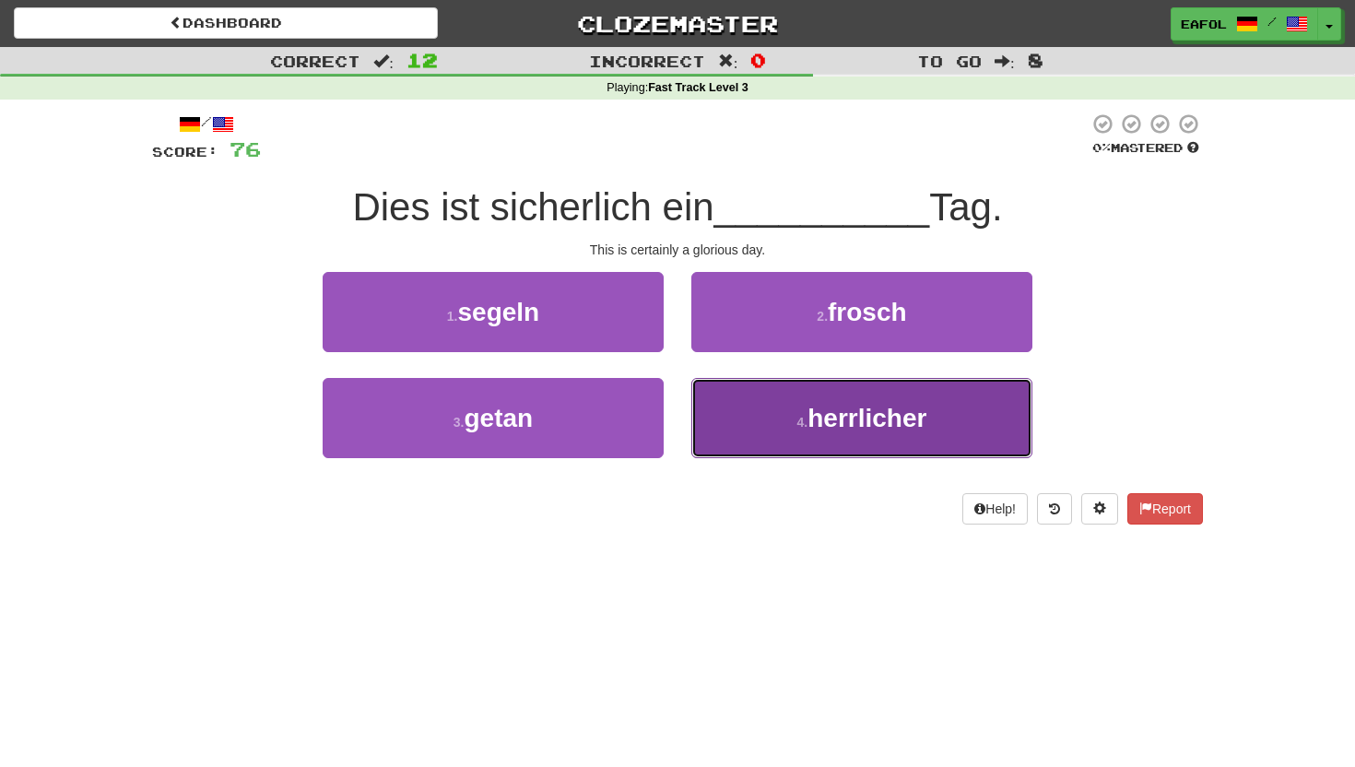
click at [804, 435] on button "4 . herrlicher" at bounding box center [861, 418] width 341 height 80
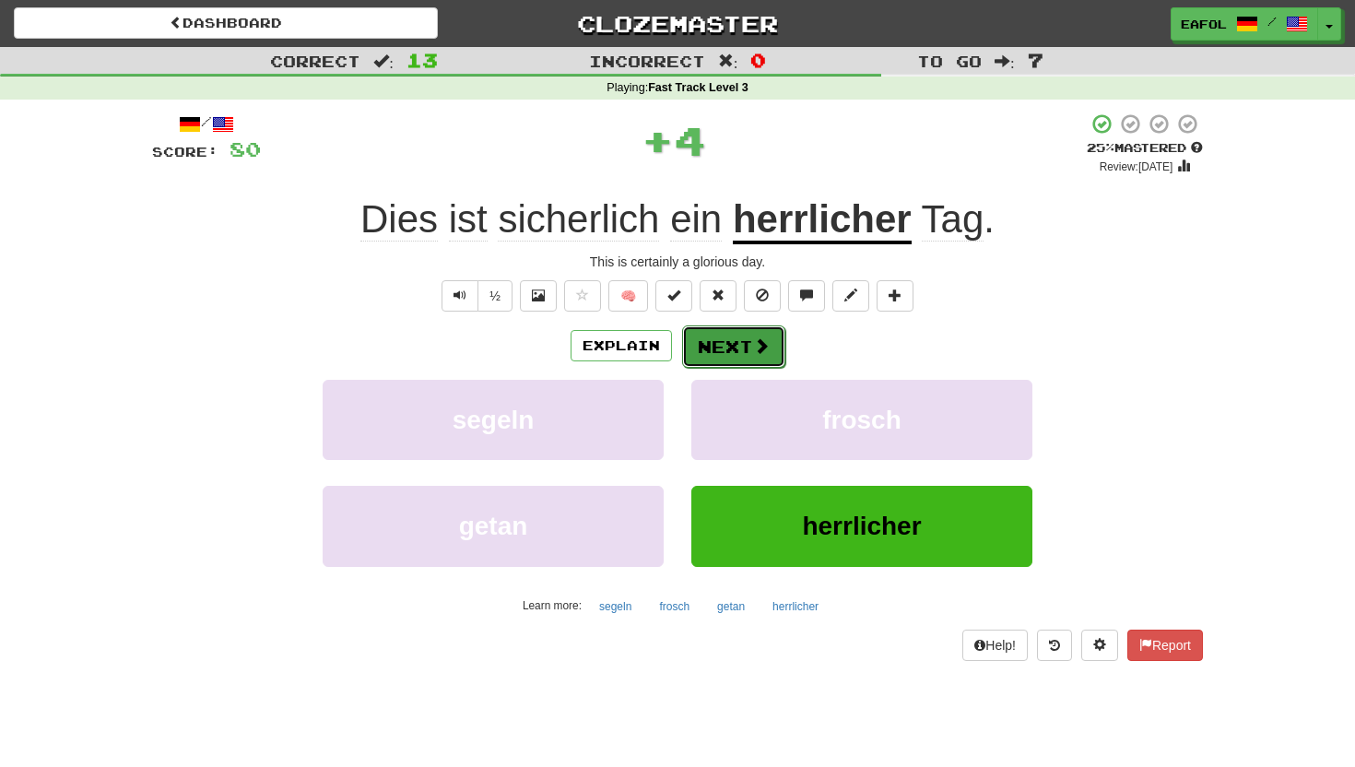
click at [726, 334] on button "Next" at bounding box center [733, 346] width 103 height 42
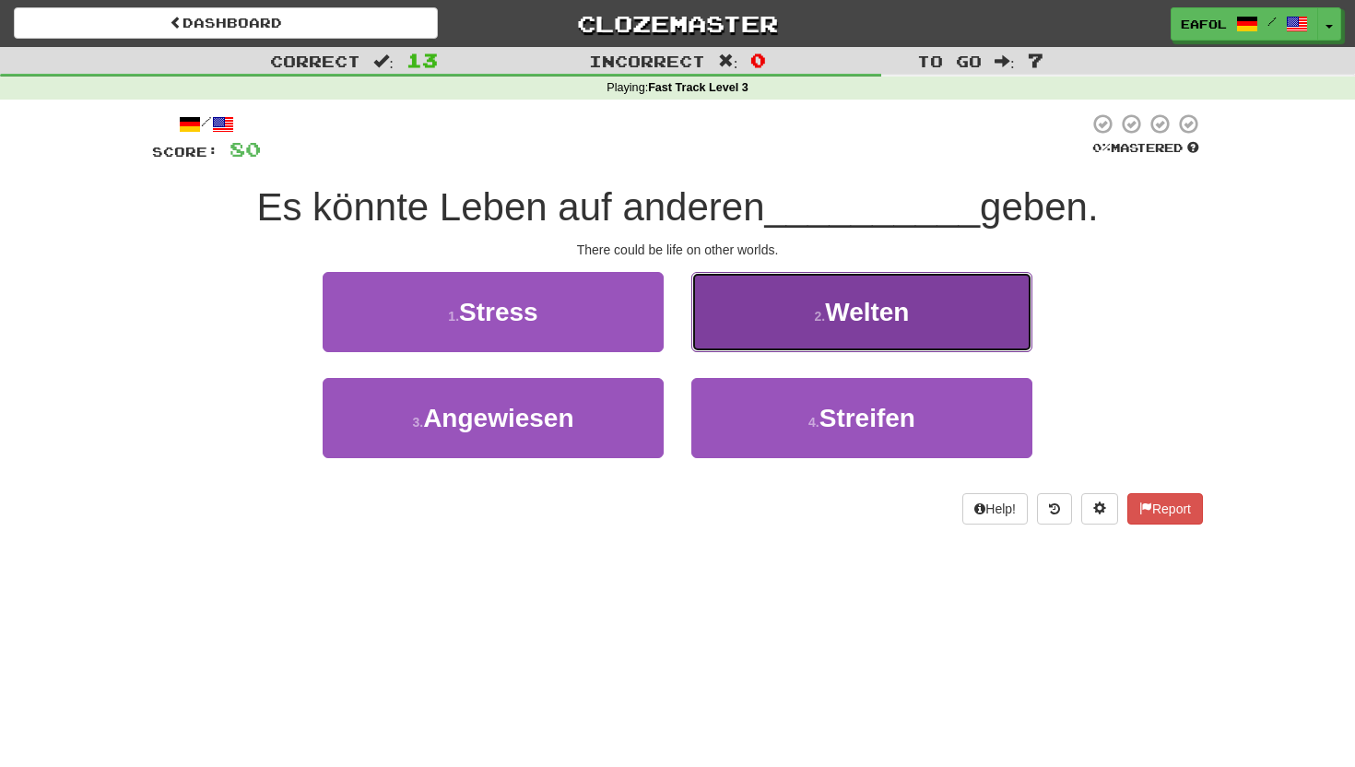
click at [758, 330] on button "2 . Welten" at bounding box center [861, 312] width 341 height 80
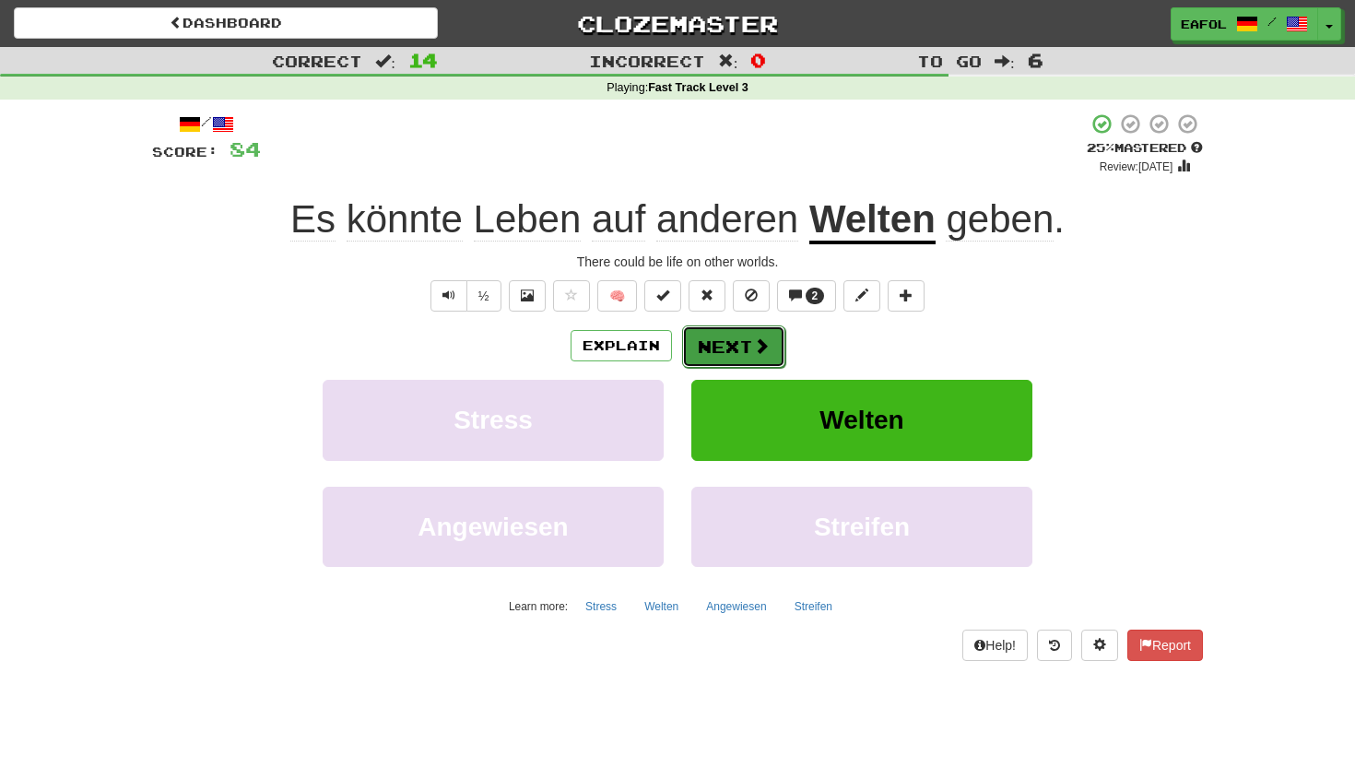
click at [722, 344] on button "Next" at bounding box center [733, 346] width 103 height 42
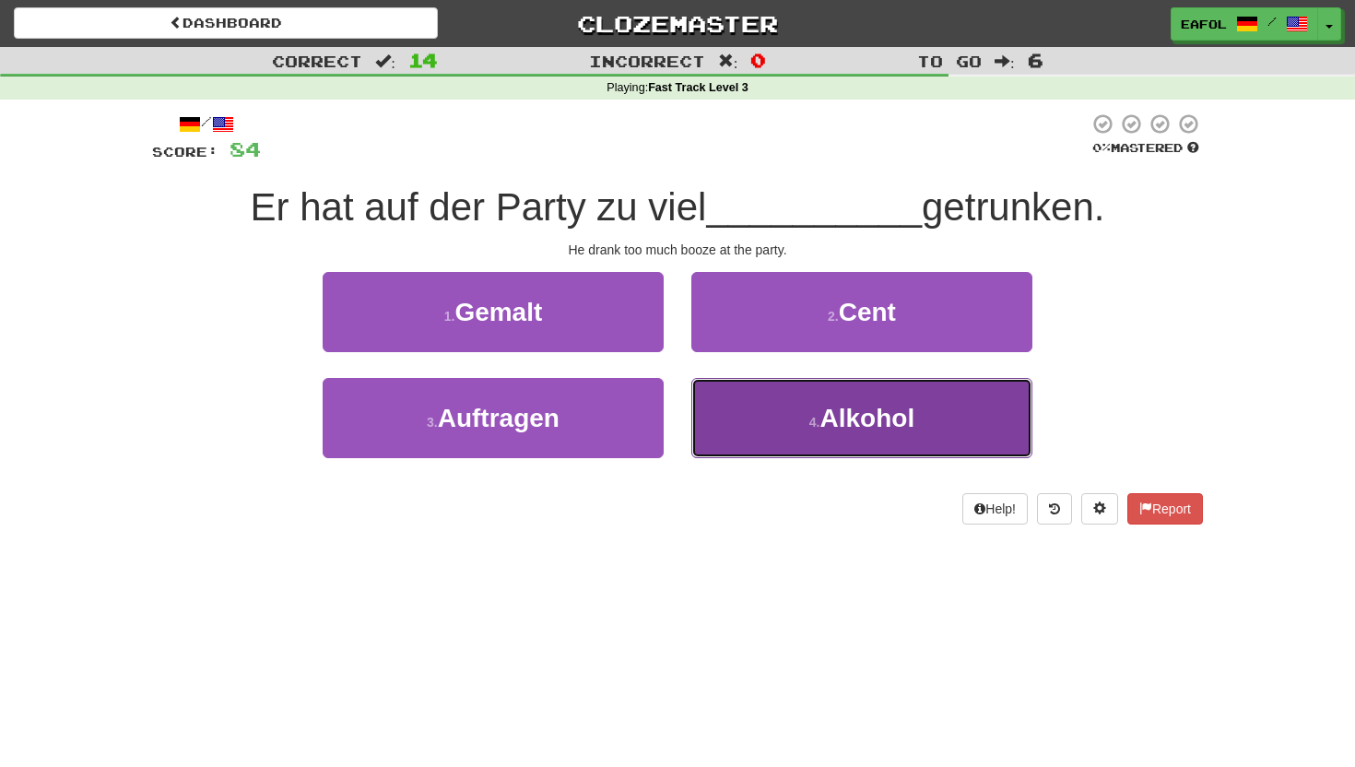
click at [764, 419] on button "4 . Alkohol" at bounding box center [861, 418] width 341 height 80
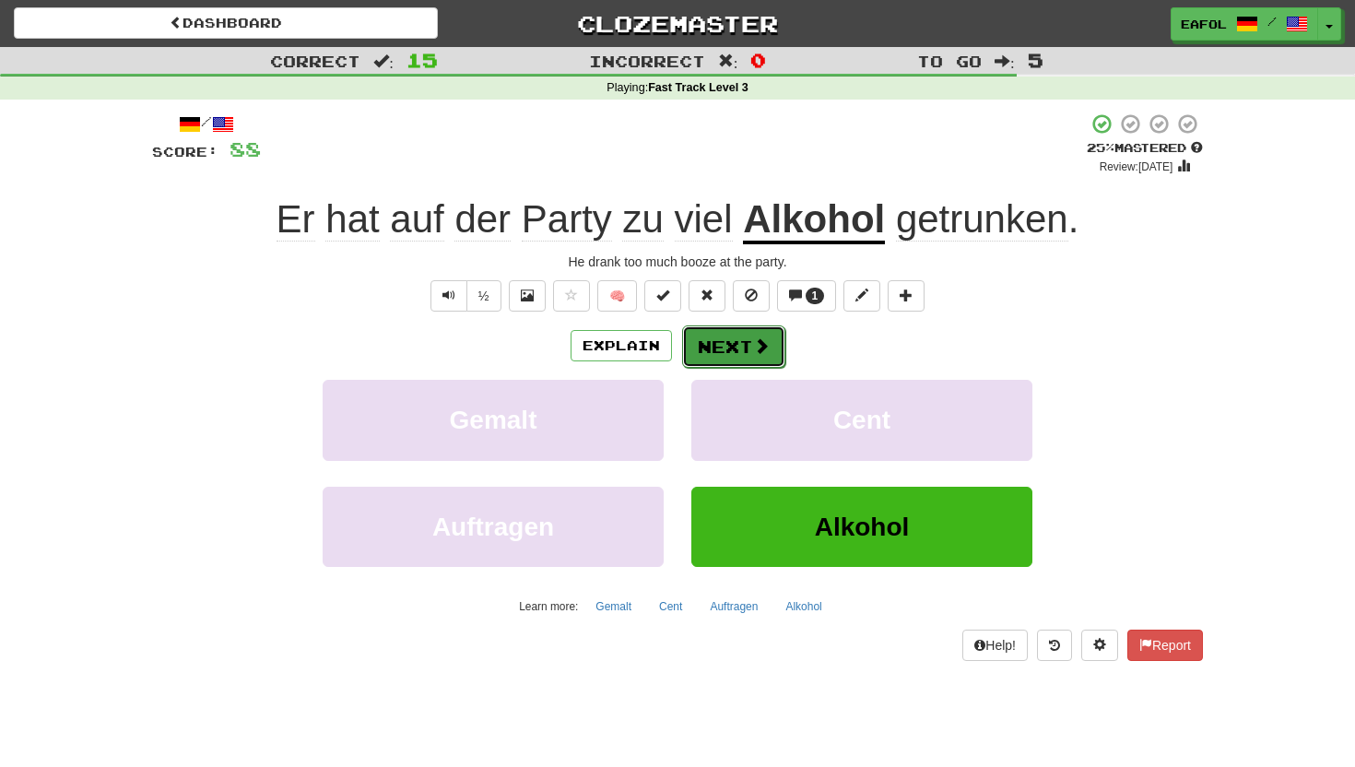
click at [744, 344] on button "Next" at bounding box center [733, 346] width 103 height 42
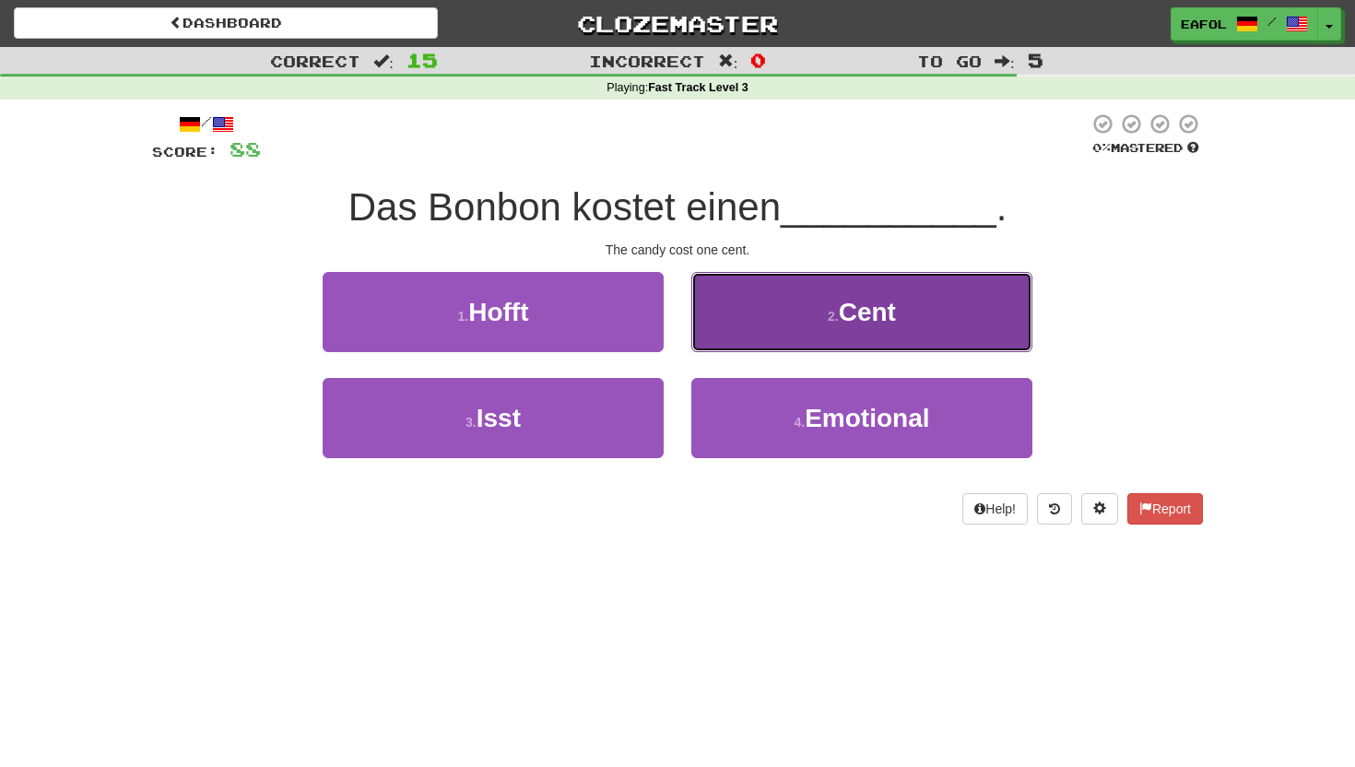
click at [737, 312] on button "2 . Cent" at bounding box center [861, 312] width 341 height 80
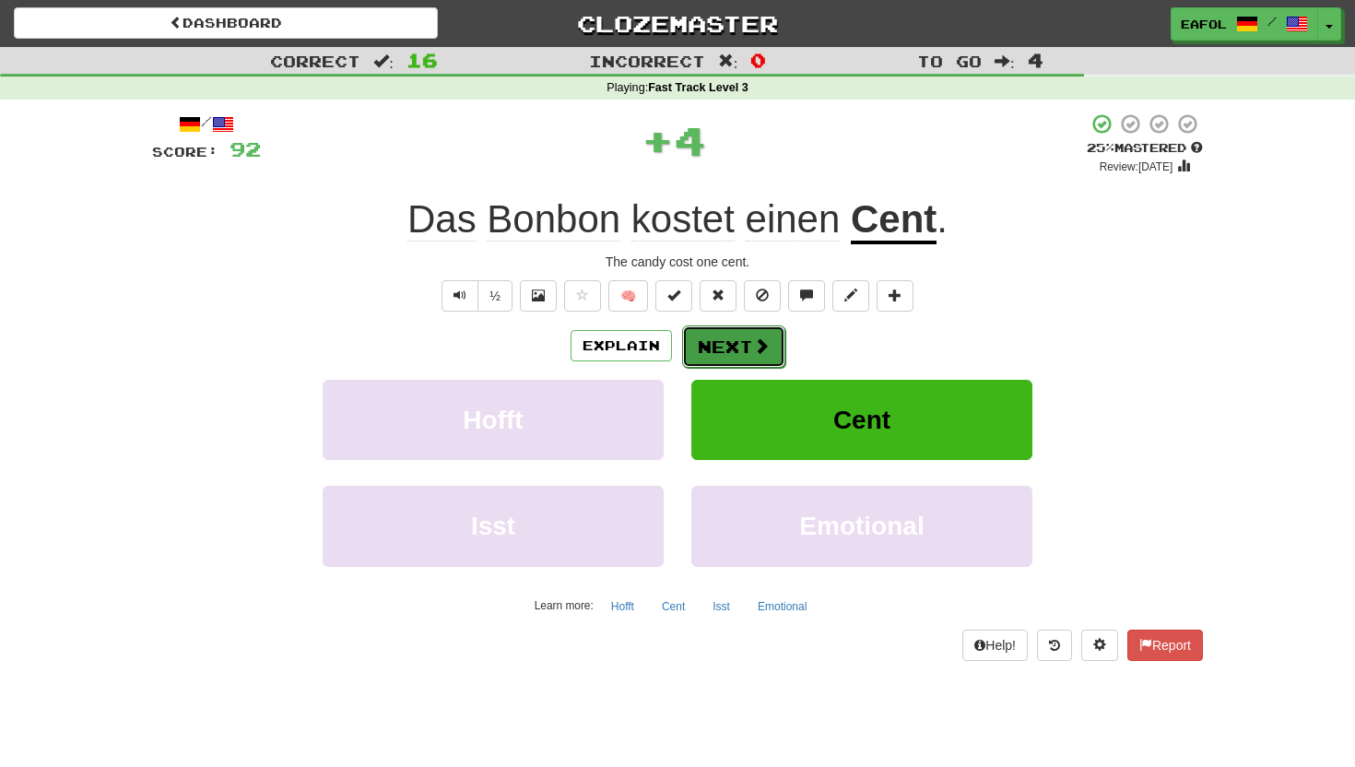
click at [717, 348] on button "Next" at bounding box center [733, 346] width 103 height 42
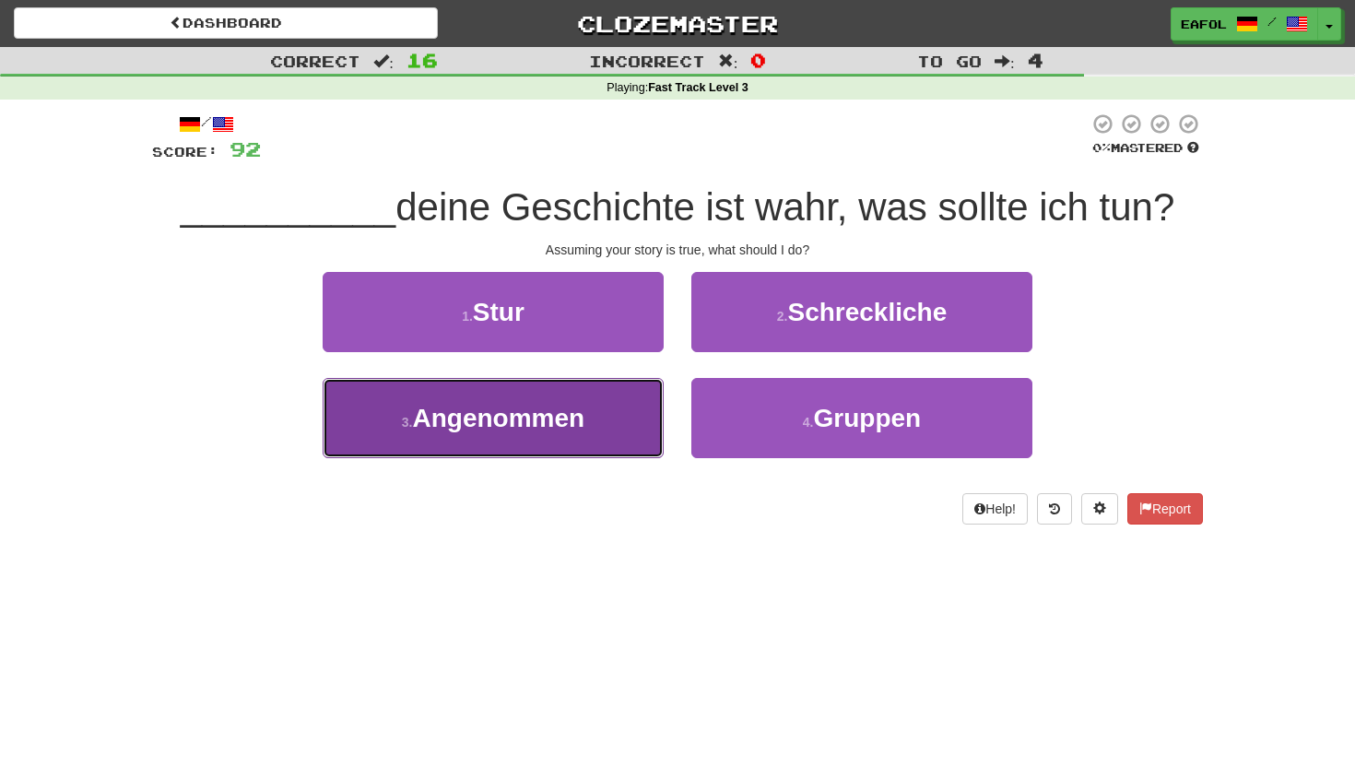
click at [582, 424] on span "Angenommen" at bounding box center [499, 418] width 172 height 29
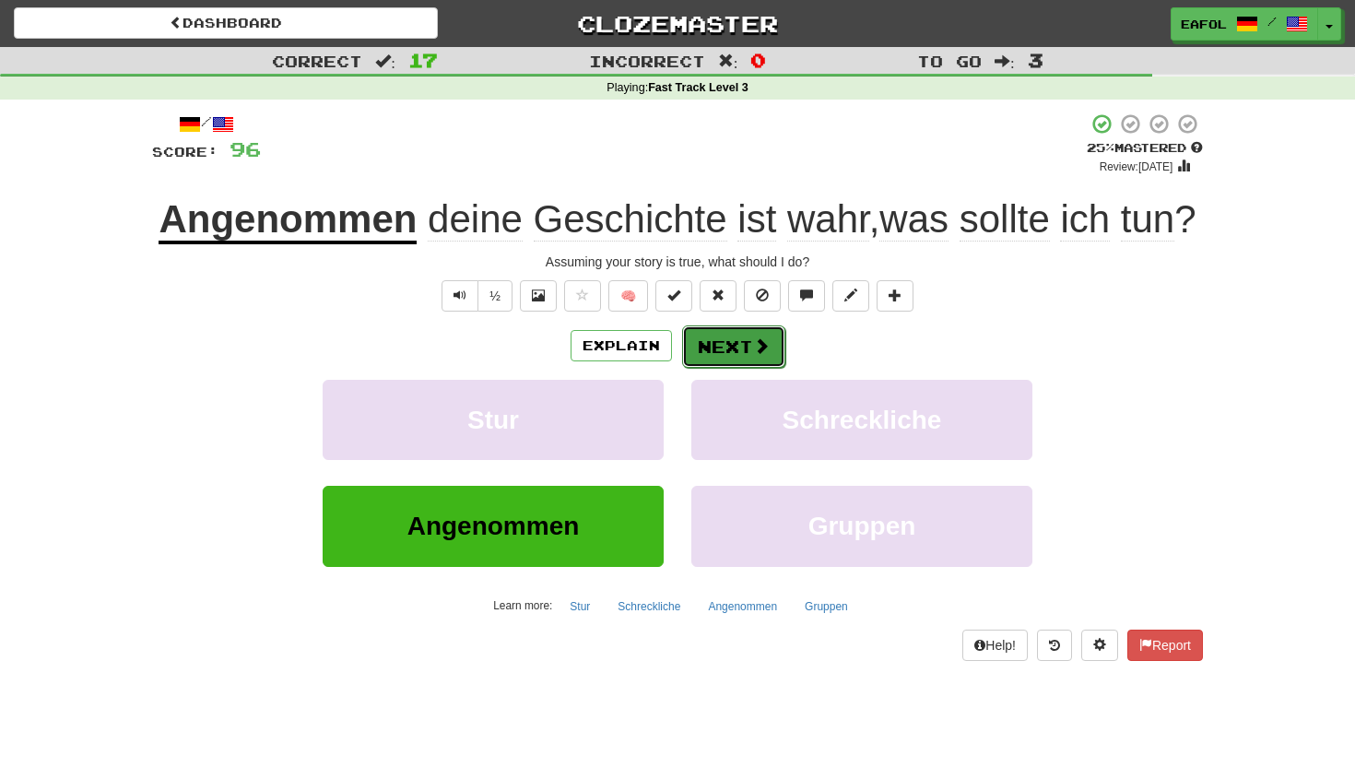
click at [716, 368] on button "Next" at bounding box center [733, 346] width 103 height 42
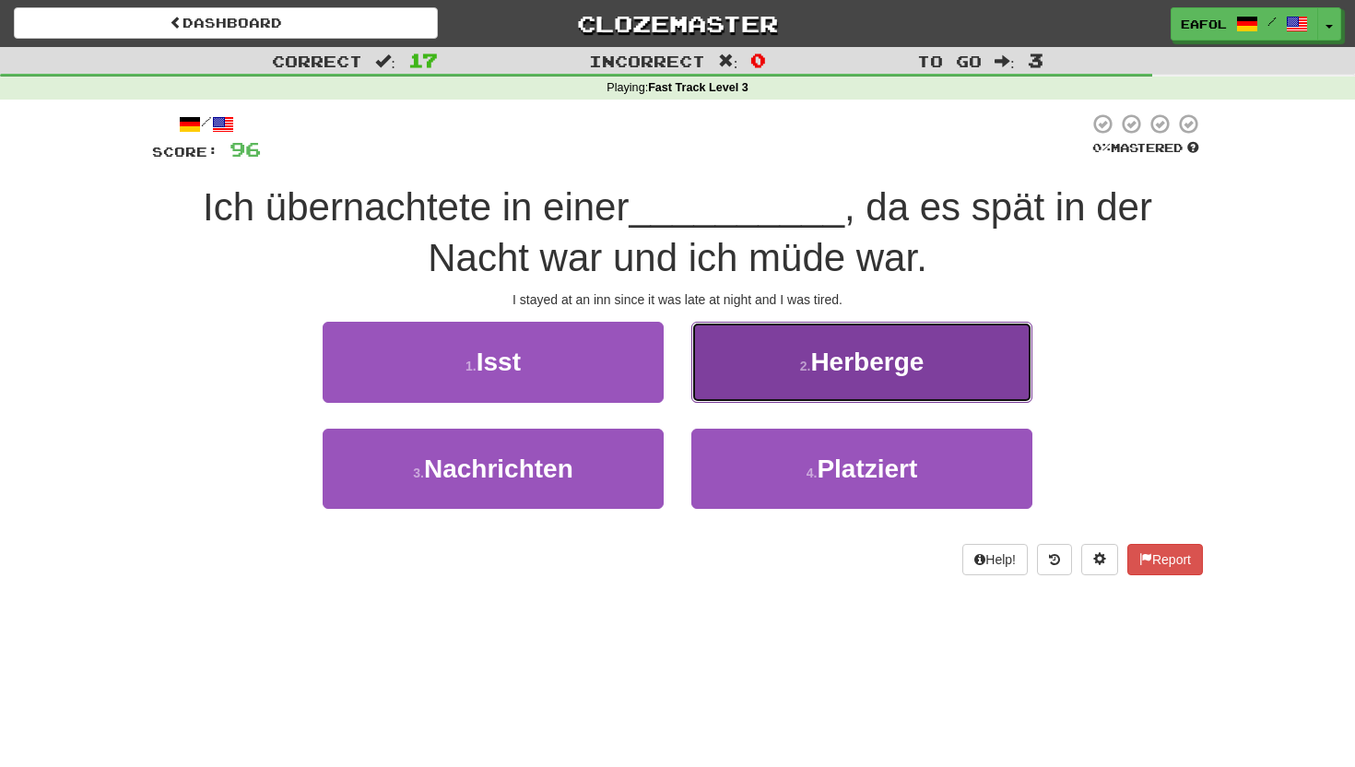
click at [735, 354] on button "2 . Herberge" at bounding box center [861, 362] width 341 height 80
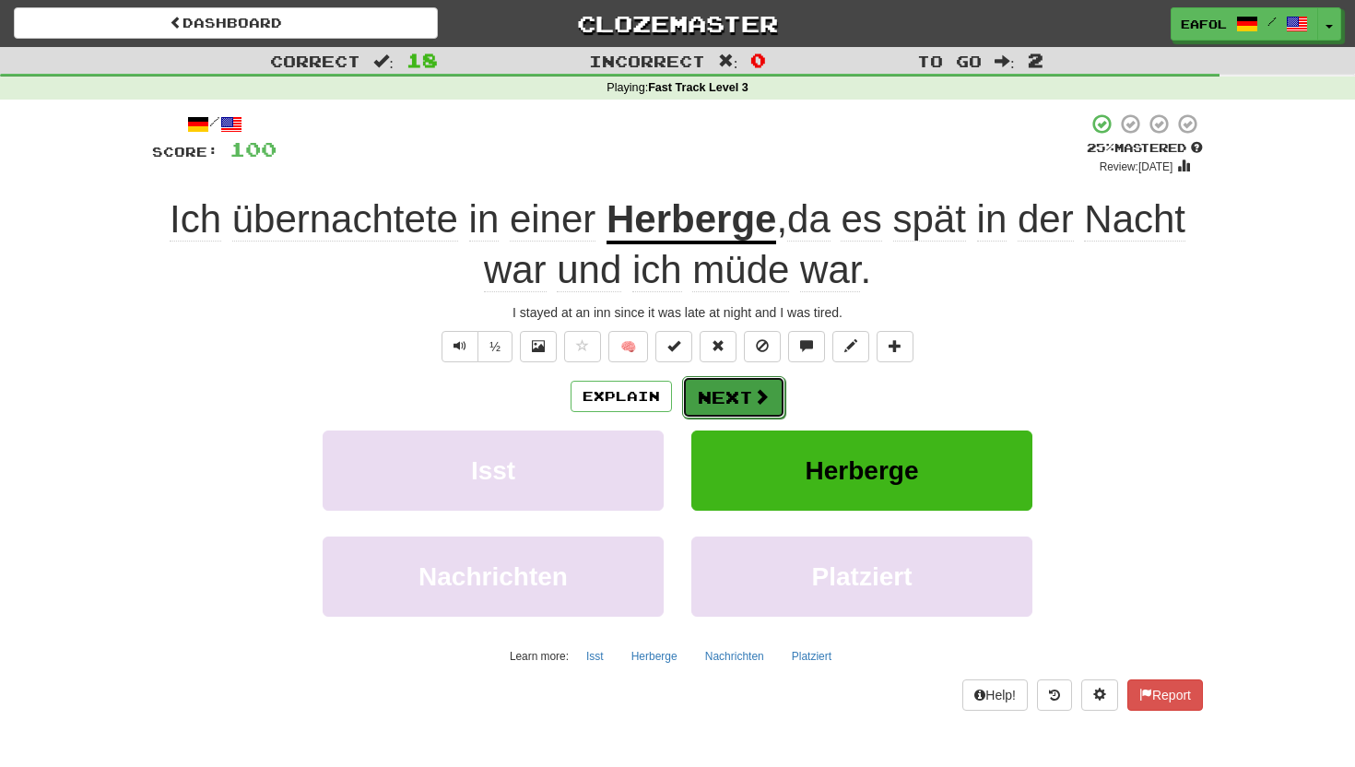
click at [702, 406] on button "Next" at bounding box center [733, 397] width 103 height 42
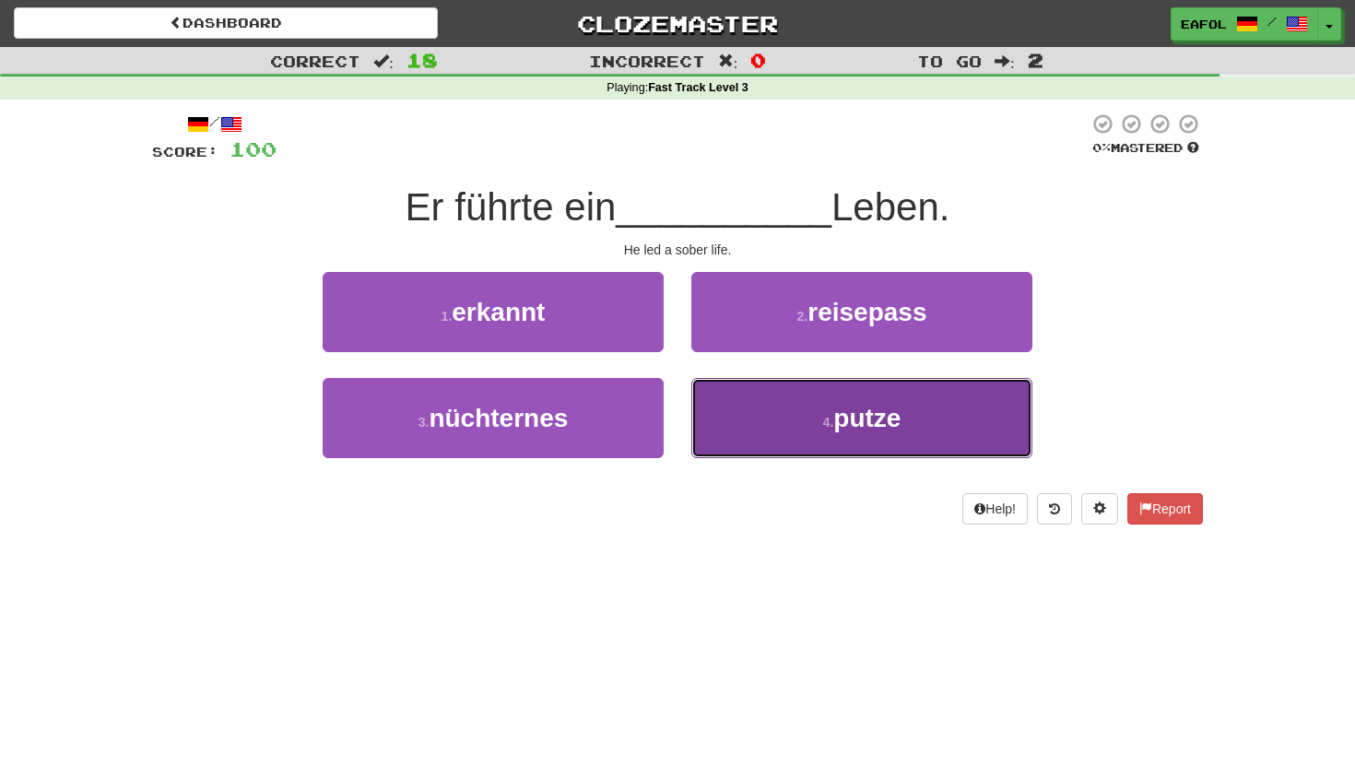
click at [761, 422] on button "4 . putze" at bounding box center [861, 418] width 341 height 80
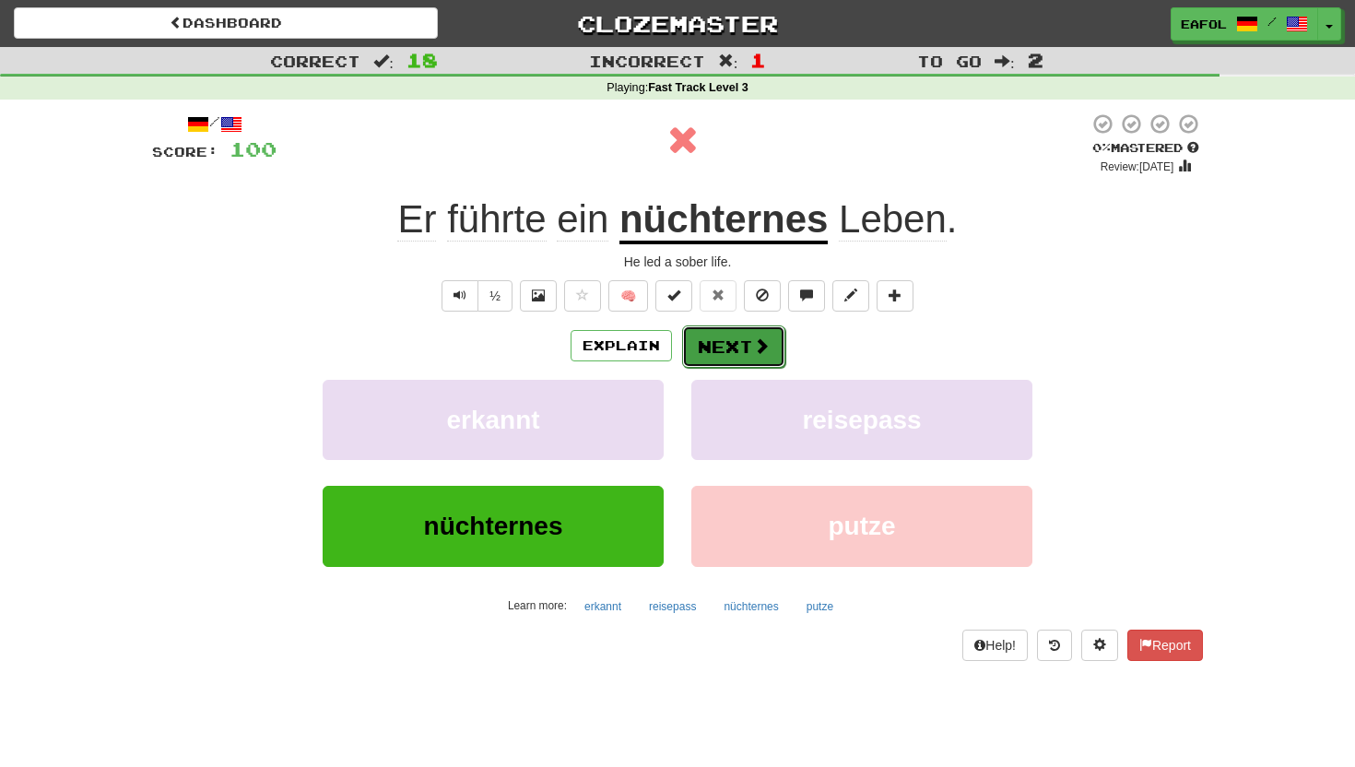
click at [714, 367] on button "Next" at bounding box center [733, 346] width 103 height 42
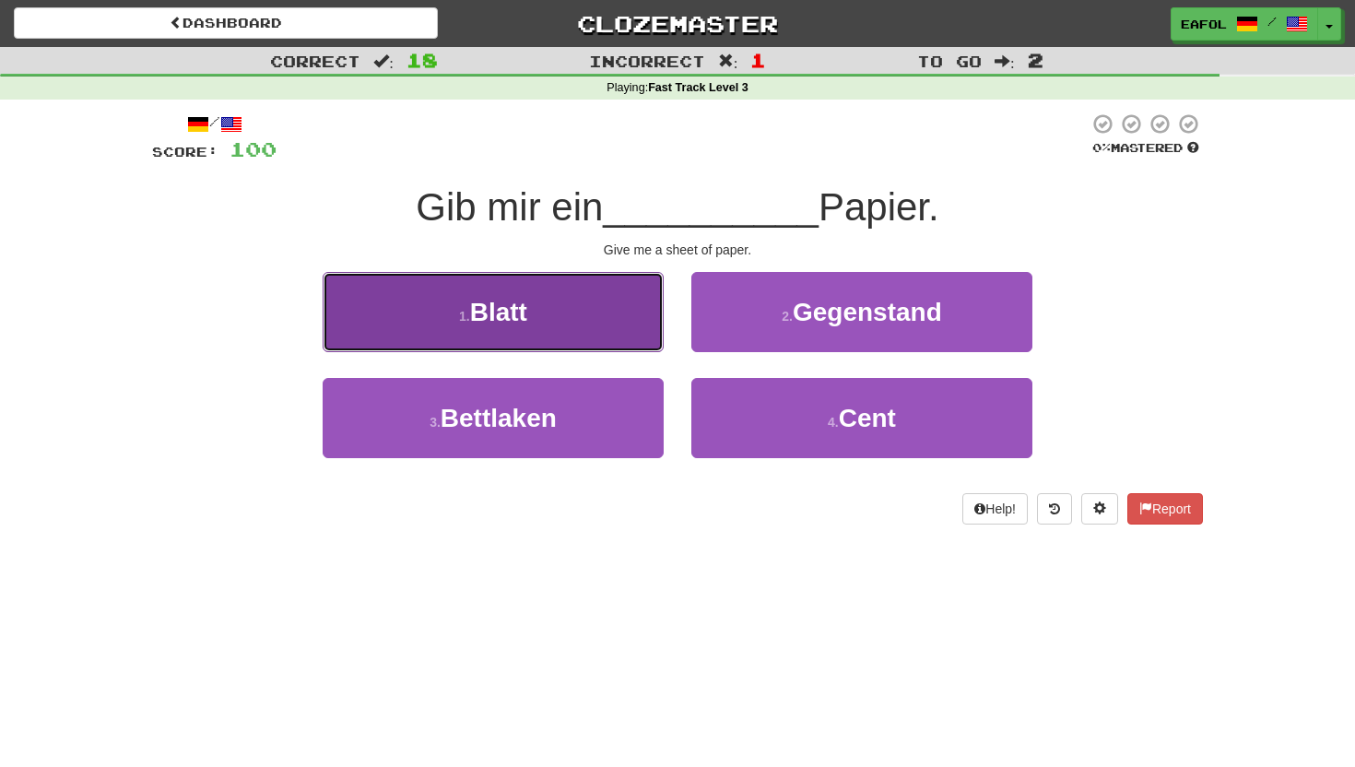
click at [612, 329] on button "1 . Blatt" at bounding box center [493, 312] width 341 height 80
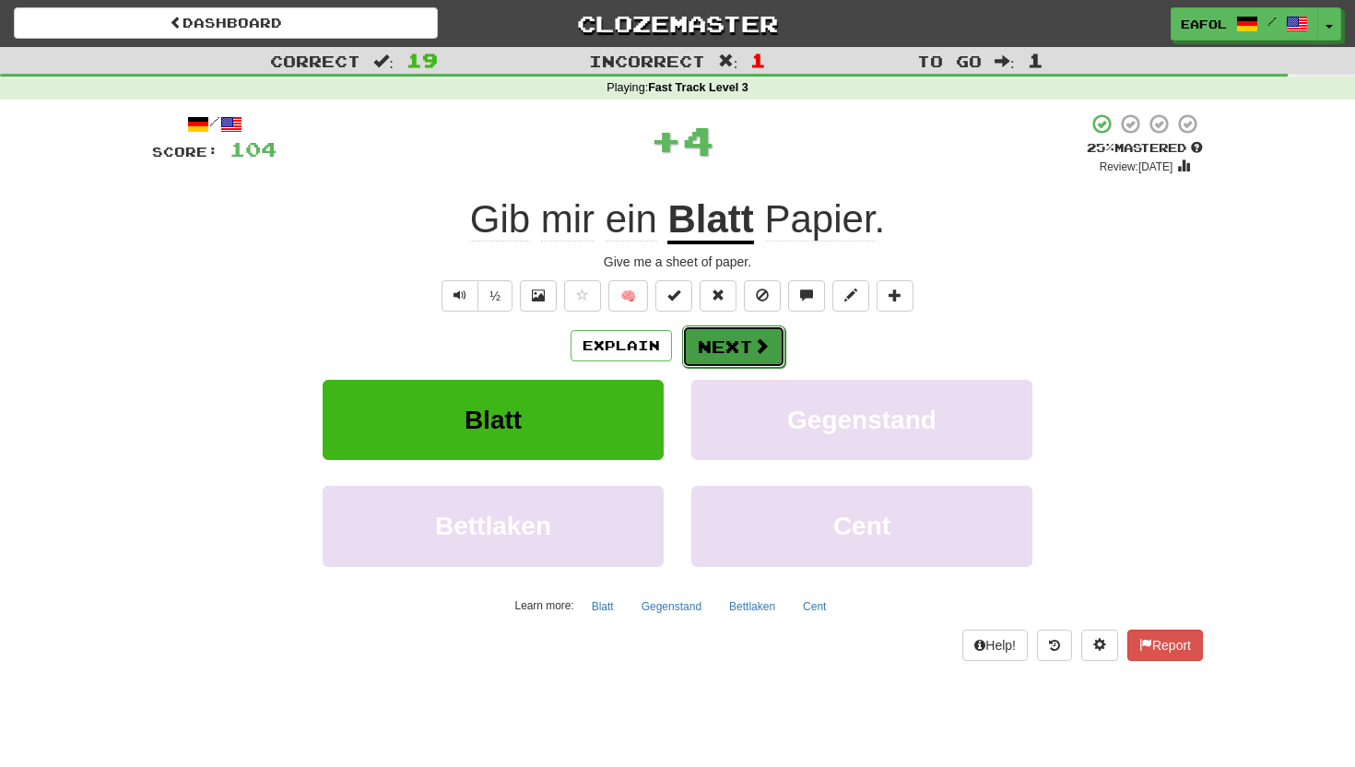
click at [706, 342] on button "Next" at bounding box center [733, 346] width 103 height 42
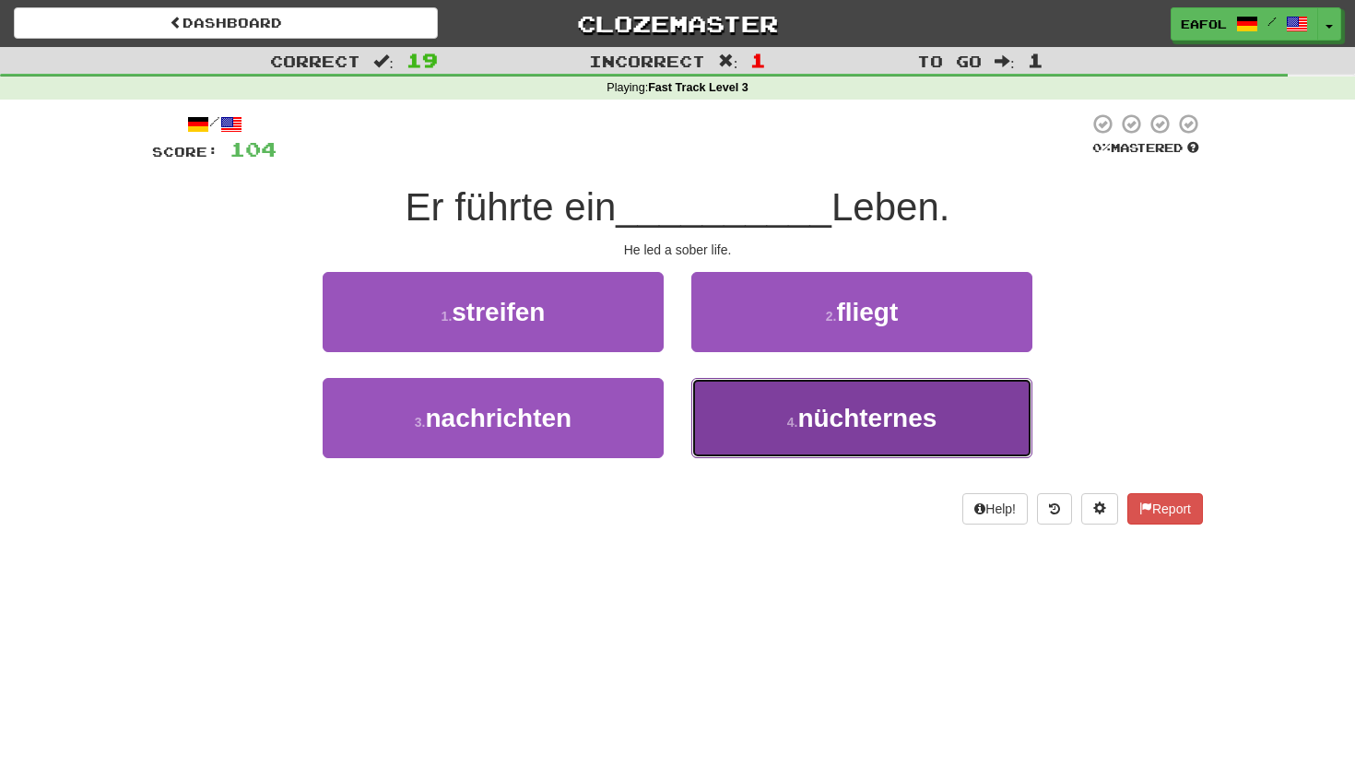
click at [771, 401] on button "4 . nüchternes" at bounding box center [861, 418] width 341 height 80
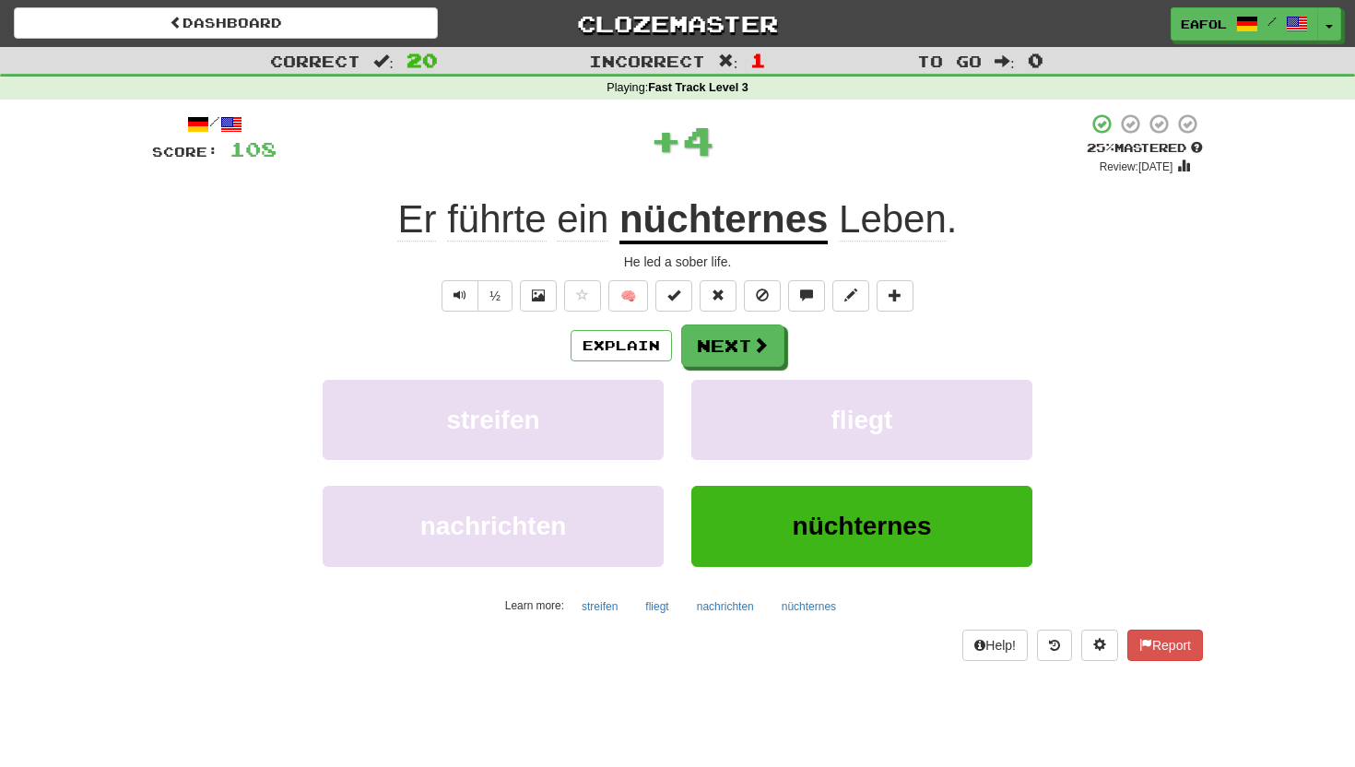
click at [751, 225] on u "nüchternes" at bounding box center [723, 220] width 208 height 47
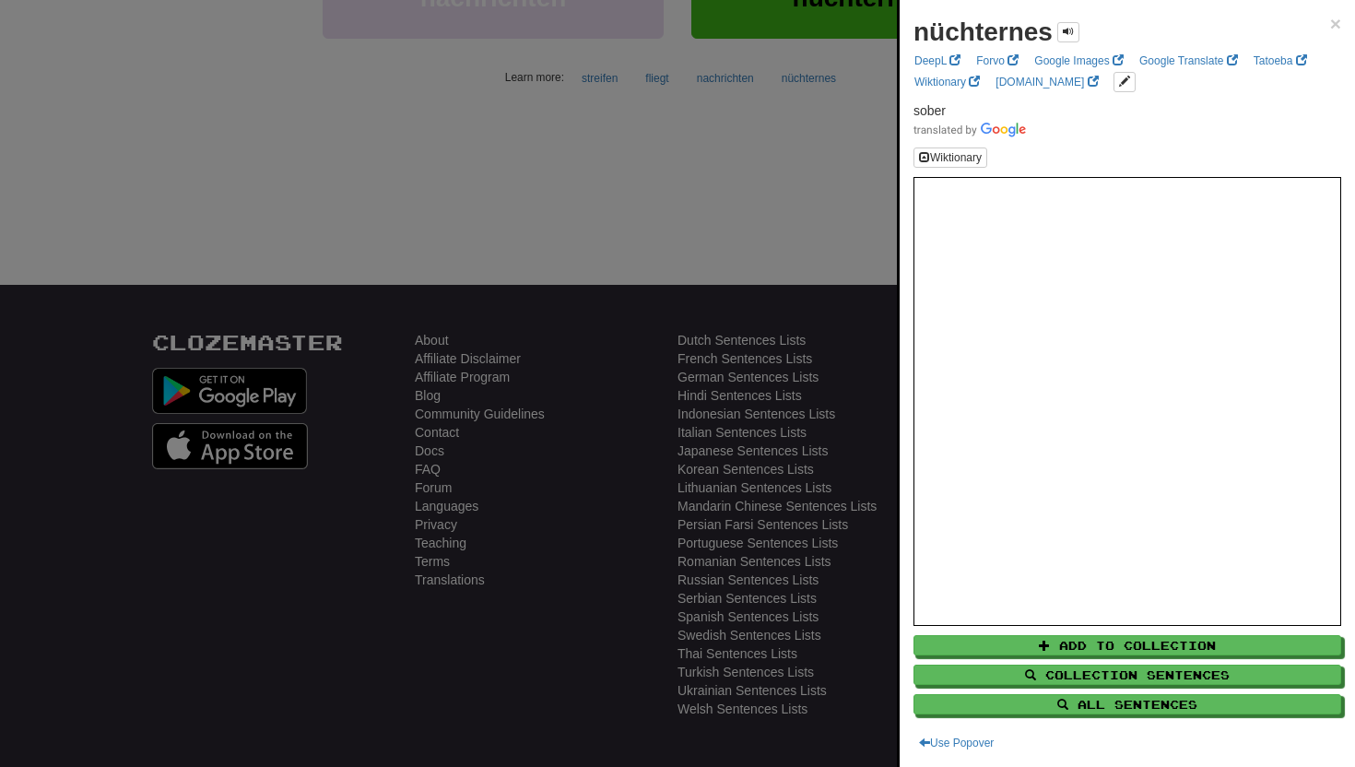
scroll to position [530, 0]
click at [1337, 27] on span "×" at bounding box center [1335, 23] width 11 height 21
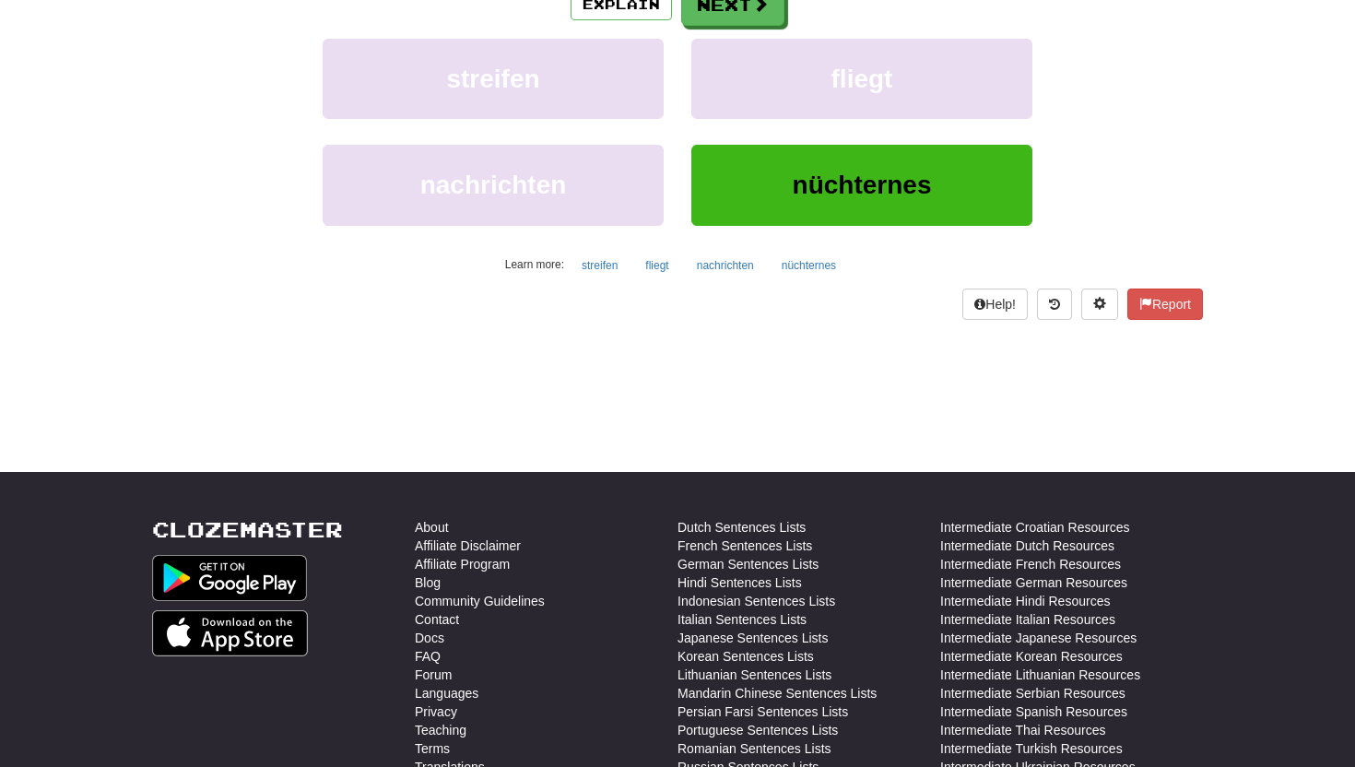
scroll to position [0, 0]
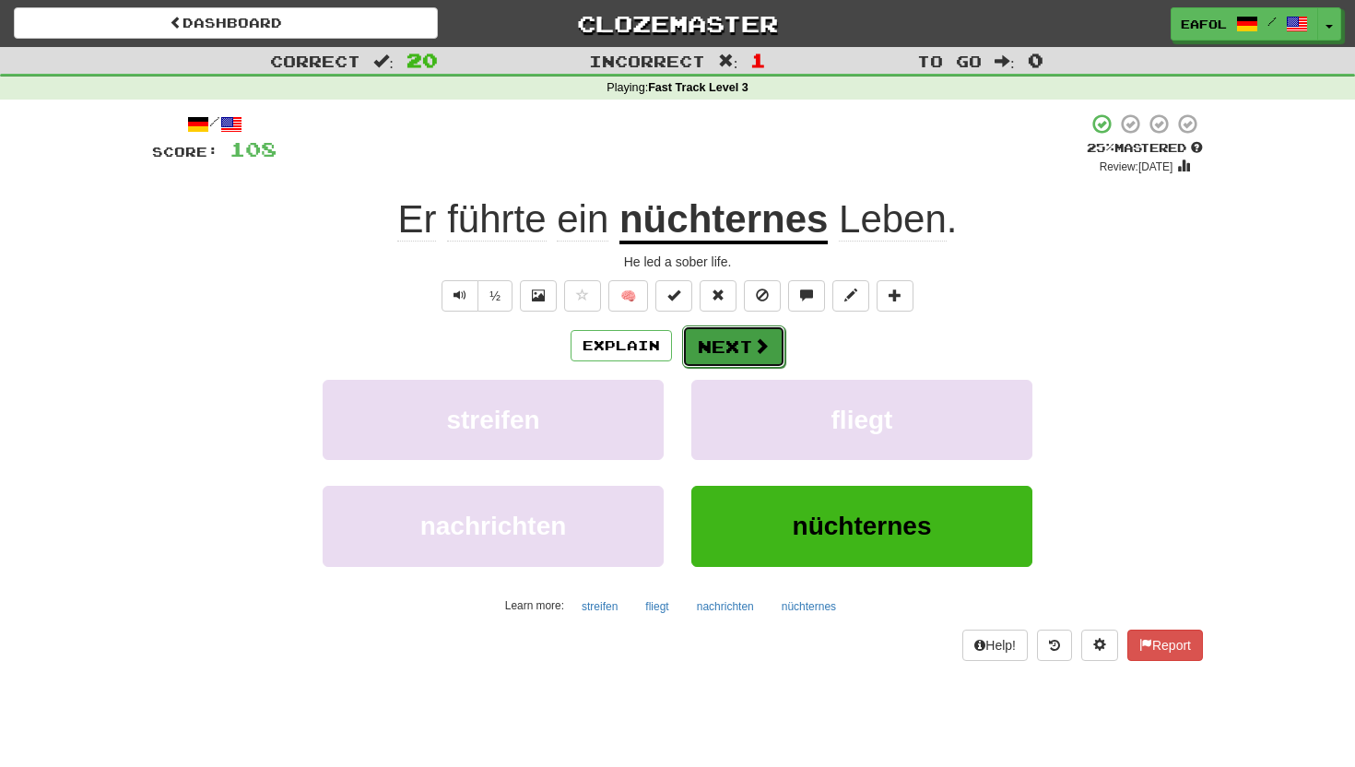
click at [739, 335] on button "Next" at bounding box center [733, 346] width 103 height 42
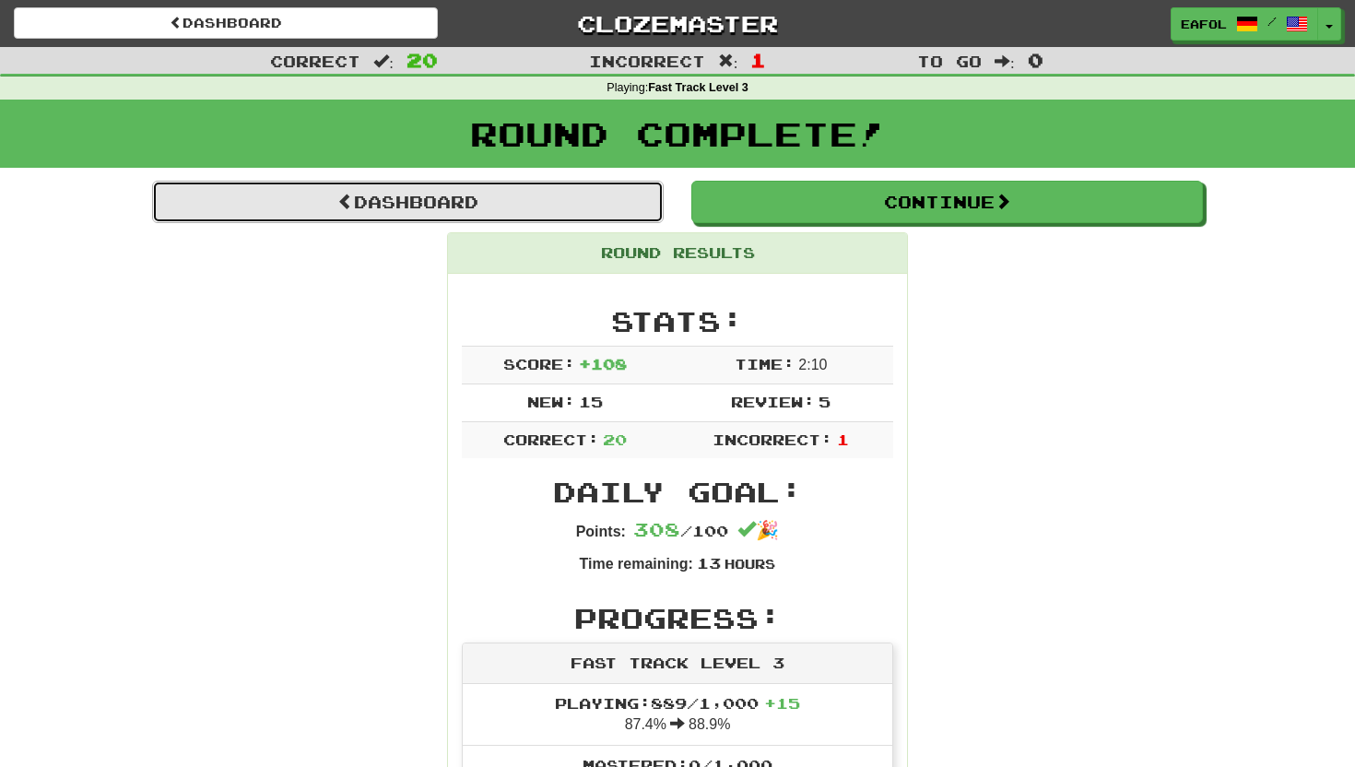
click at [502, 205] on link "Dashboard" at bounding box center [408, 202] width 512 height 42
